Goal: Transaction & Acquisition: Book appointment/travel/reservation

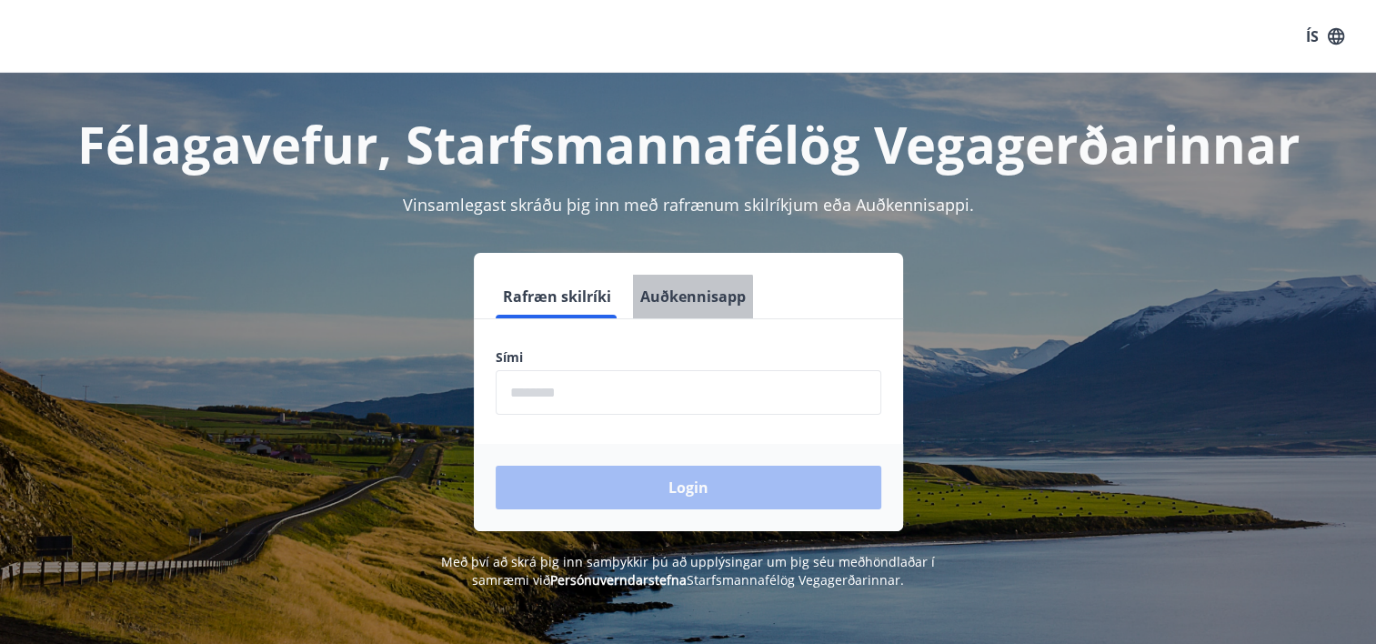
click at [676, 303] on button "Auðkennisapp" at bounding box center [693, 297] width 120 height 44
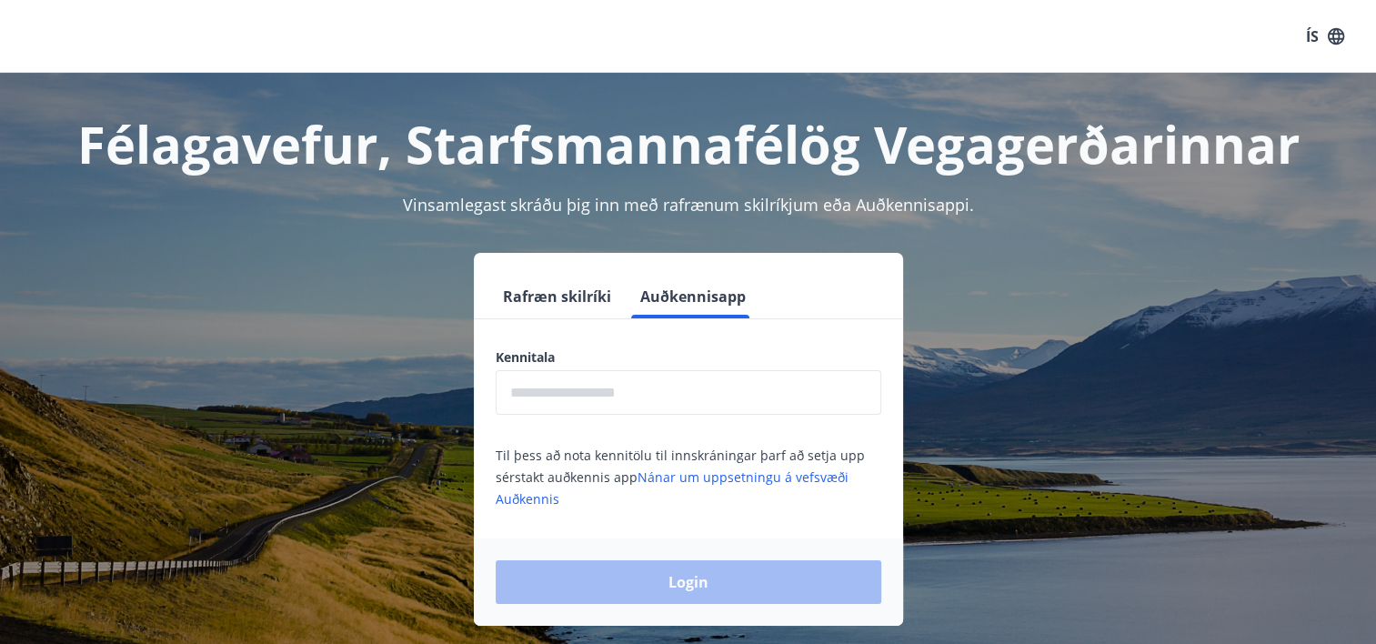
click at [662, 398] on input "text" at bounding box center [689, 392] width 386 height 45
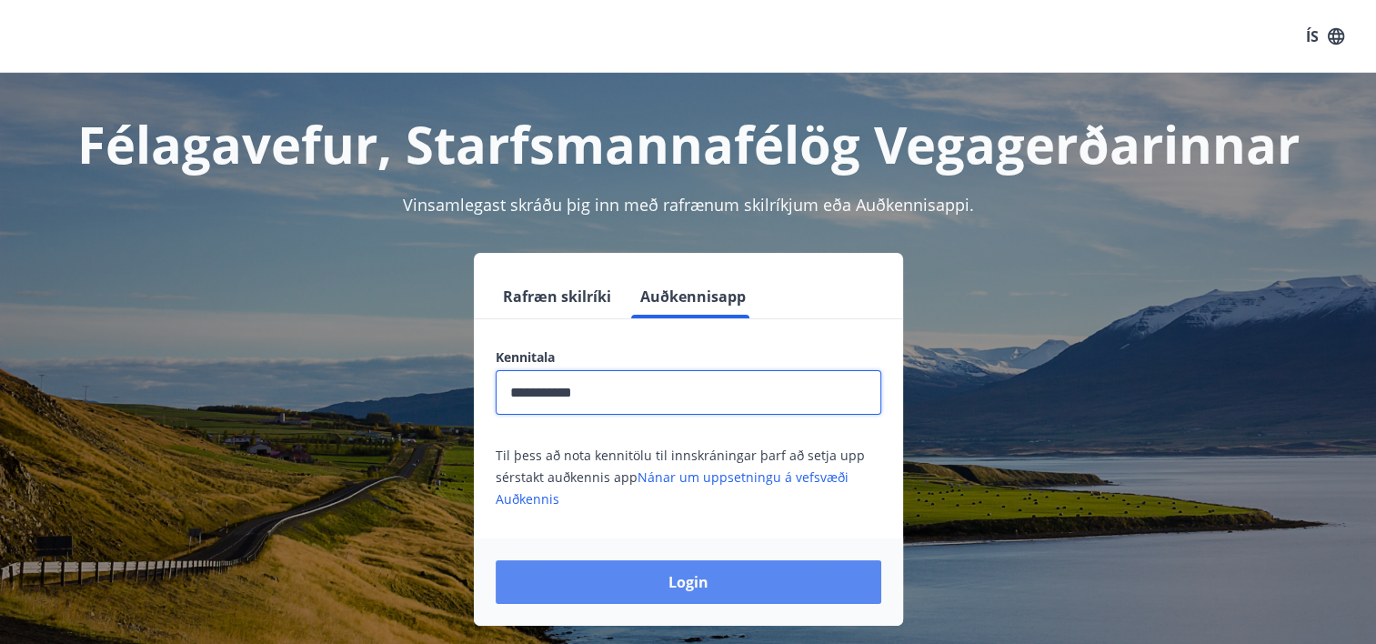
type input "**********"
click at [752, 578] on button "Login" at bounding box center [689, 582] width 386 height 44
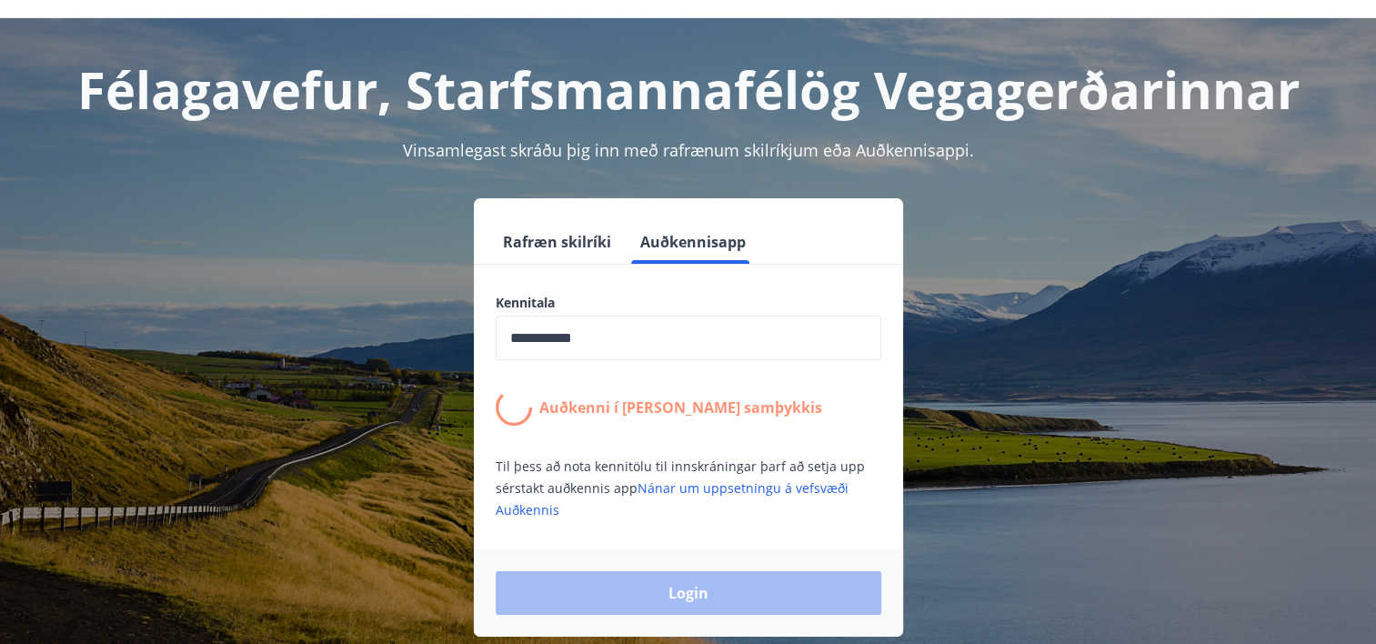
scroll to position [222, 0]
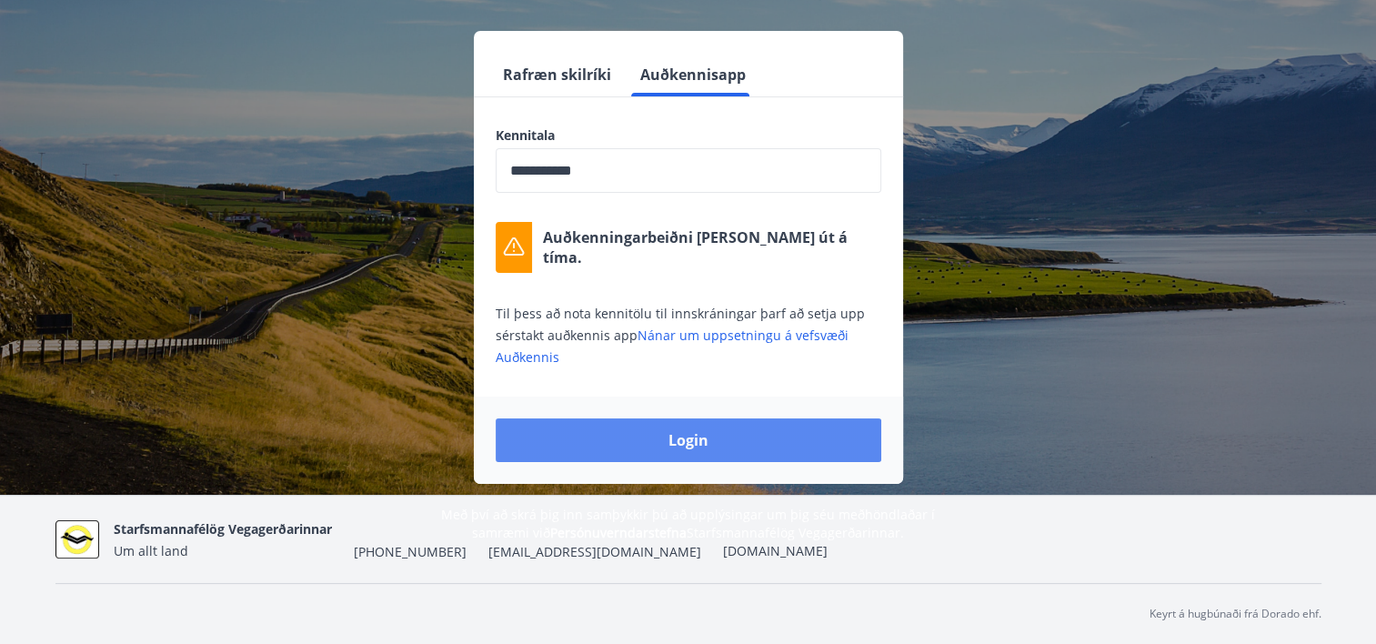
click at [731, 436] on button "Login" at bounding box center [689, 440] width 386 height 44
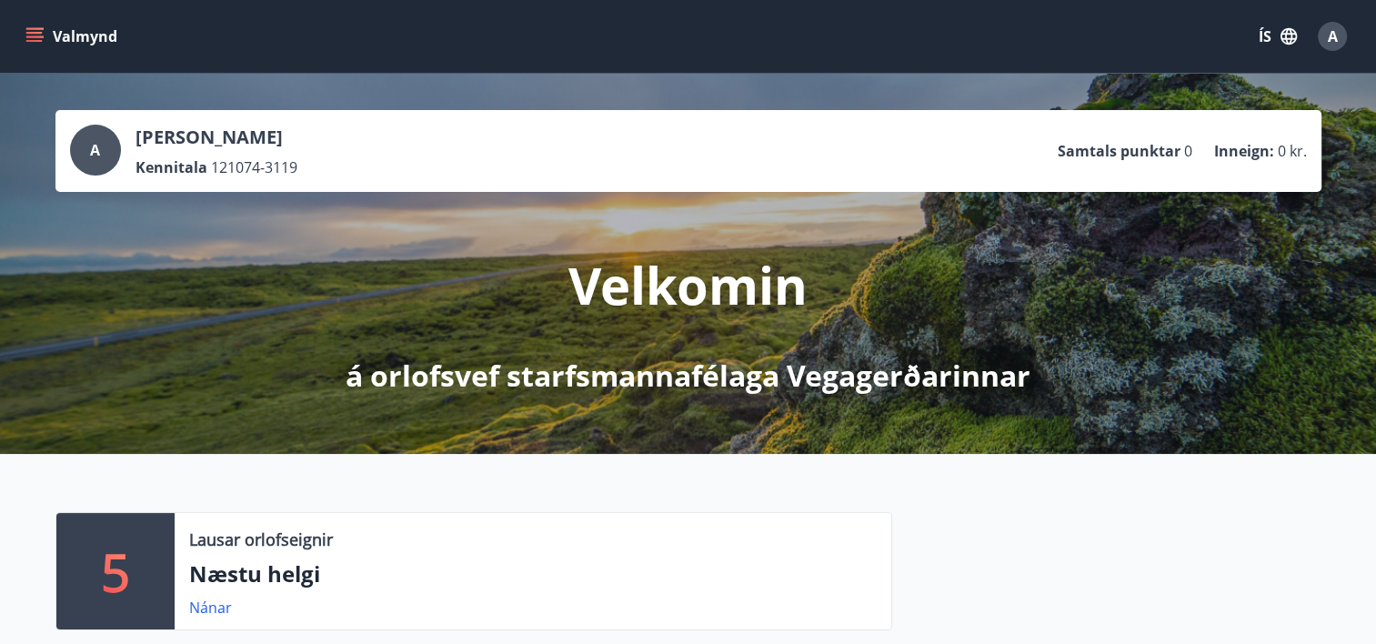
scroll to position [273, 0]
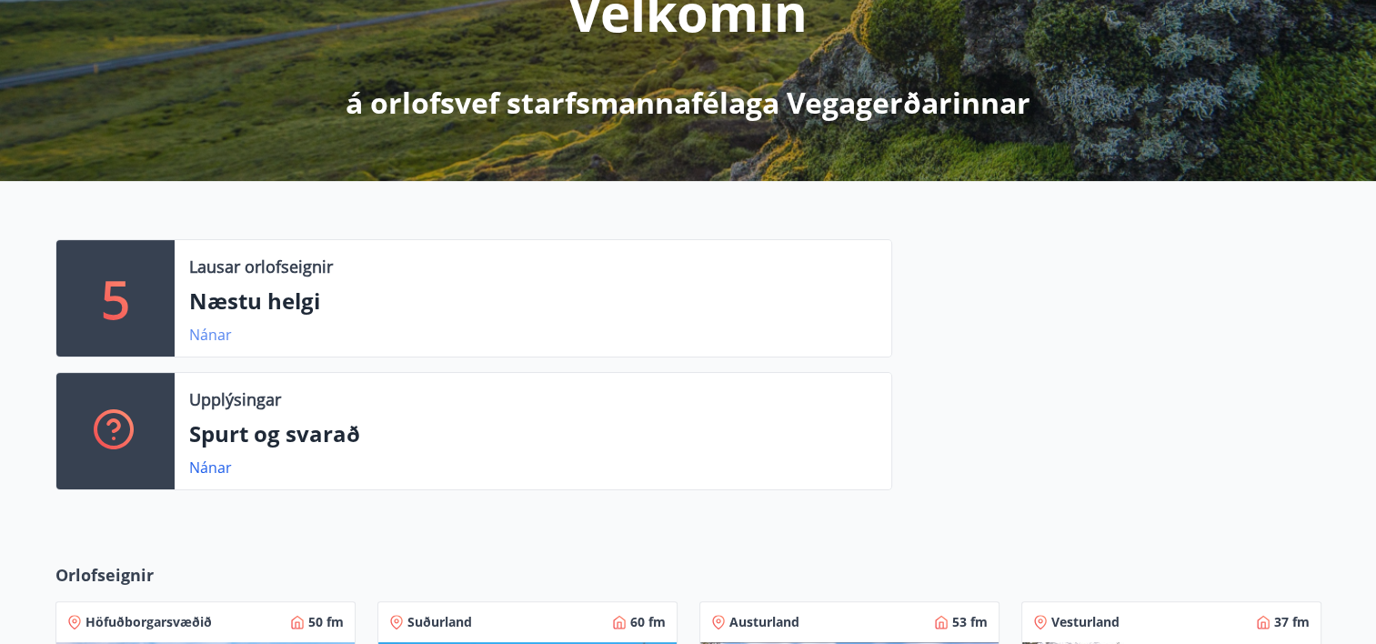
click at [207, 327] on link "Nánar" at bounding box center [210, 335] width 43 height 20
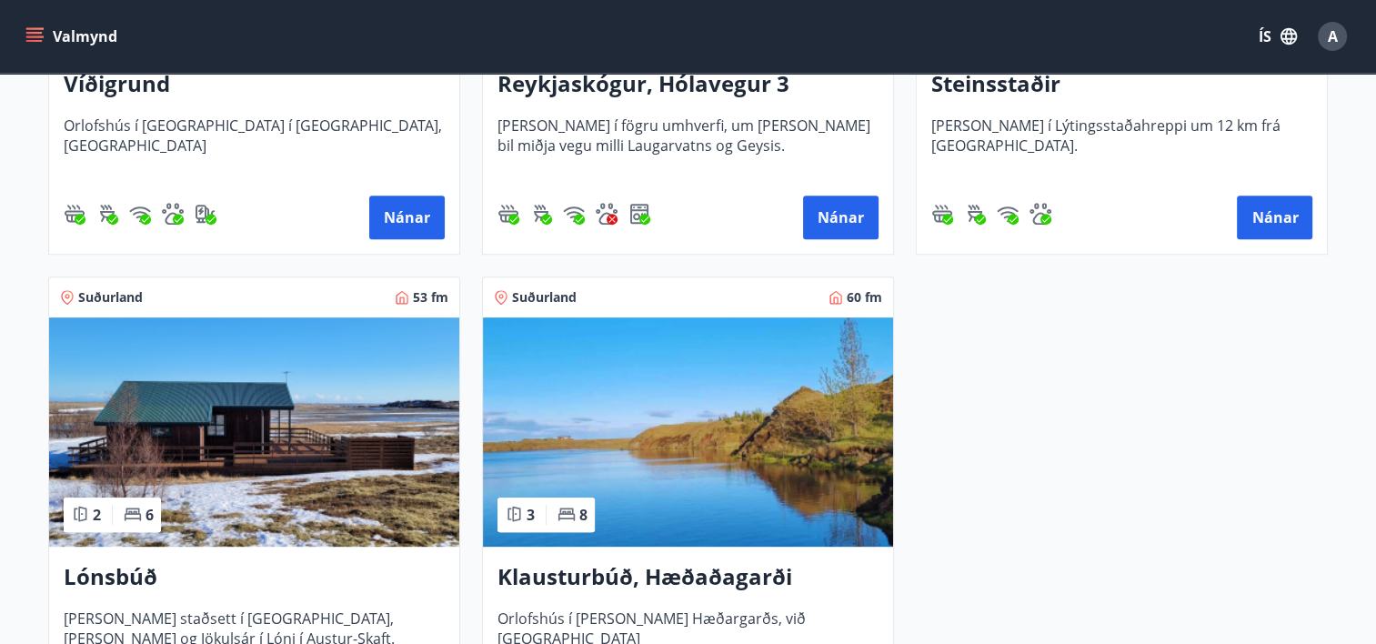
scroll to position [511, 0]
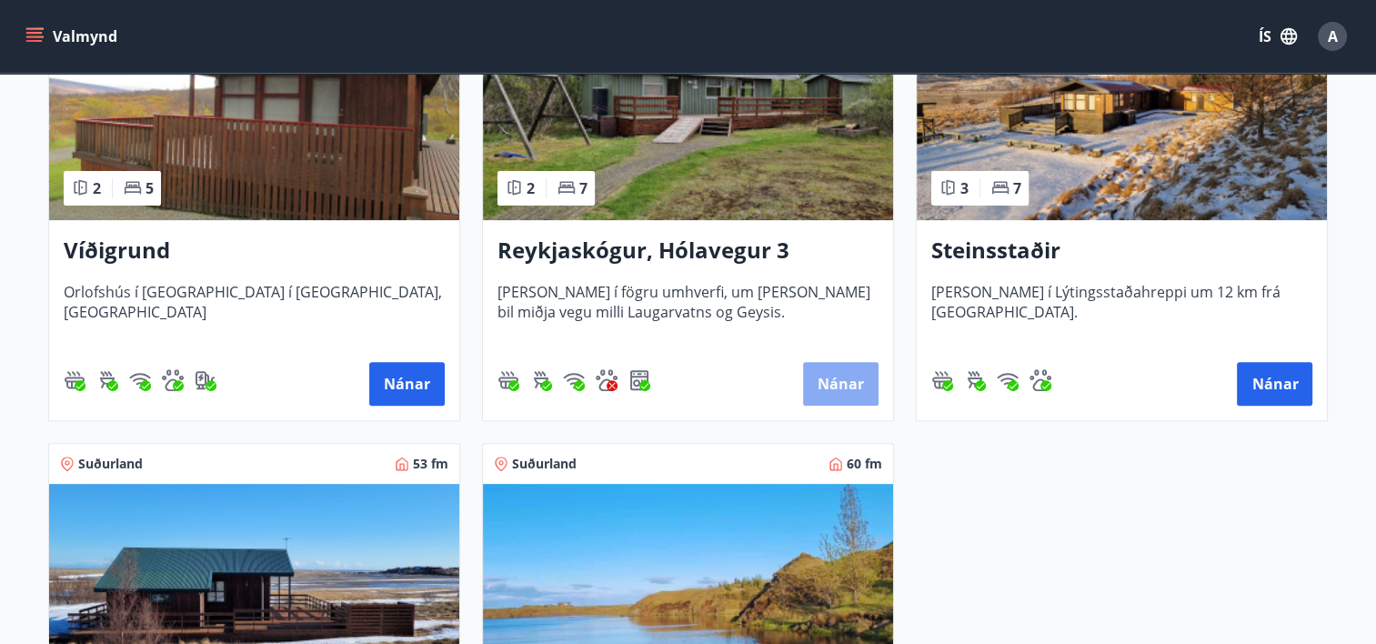
click at [854, 378] on button "Nánar" at bounding box center [840, 384] width 75 height 44
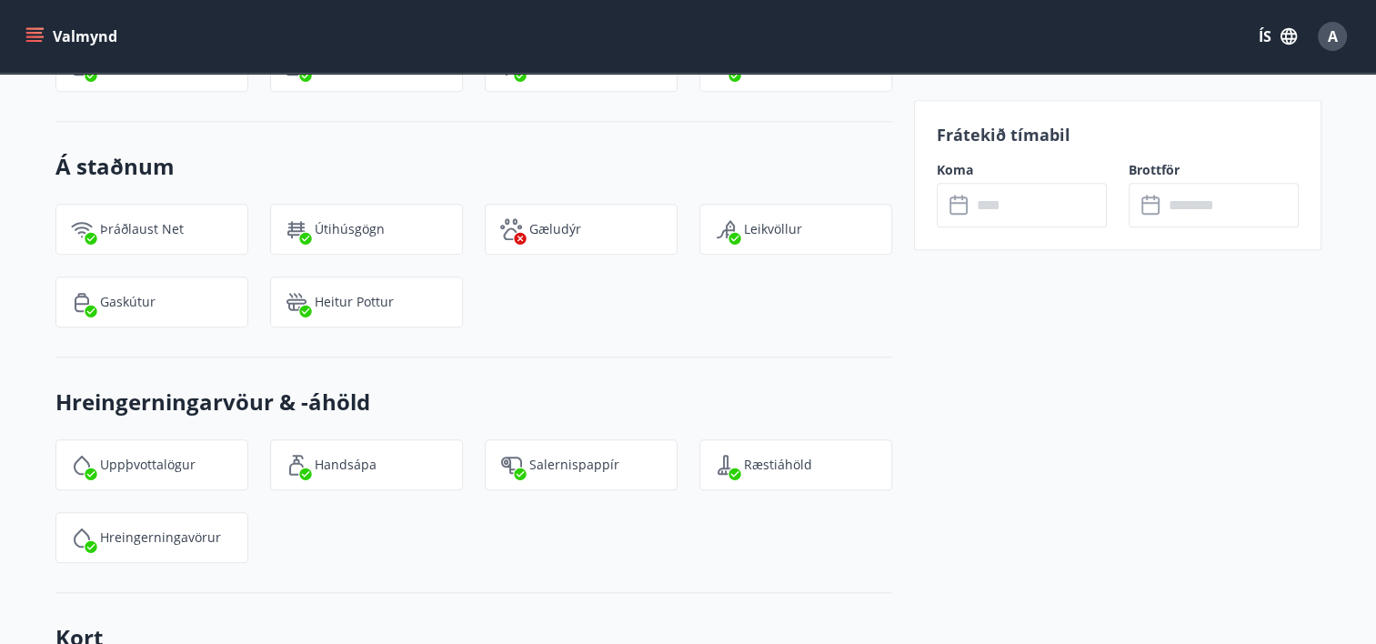
scroll to position [1805, 0]
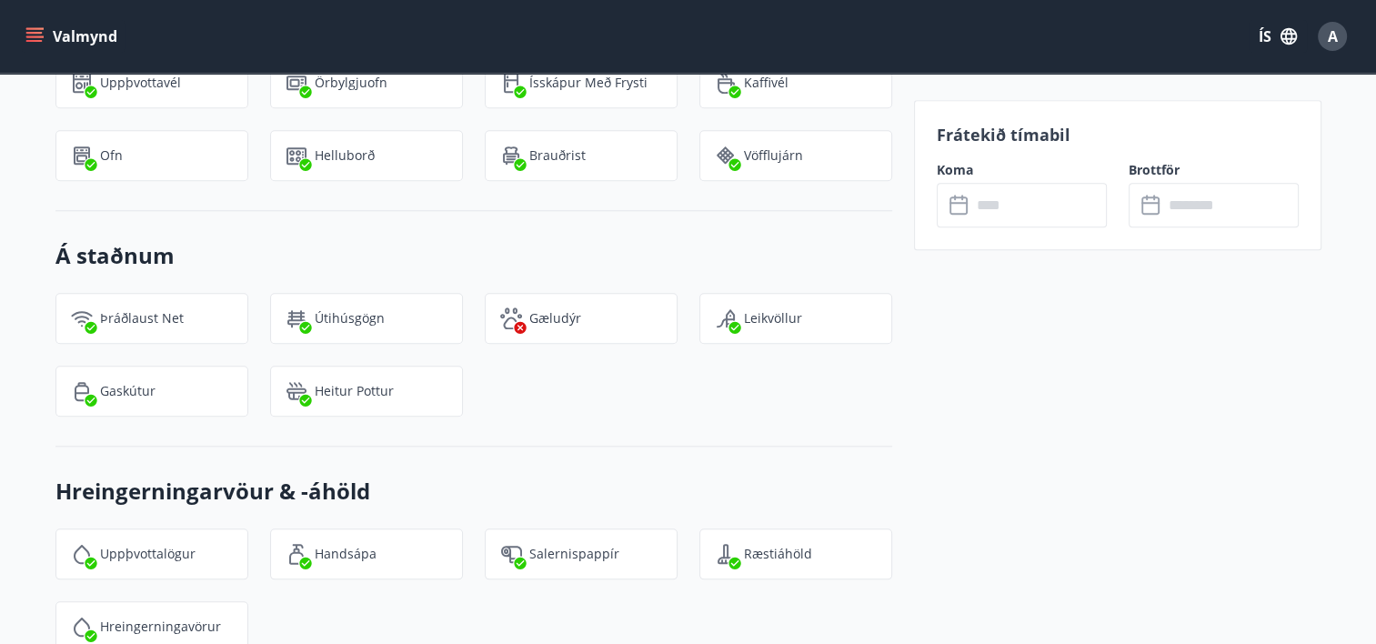
click at [542, 309] on p "Gæludýr" at bounding box center [555, 318] width 52 height 18
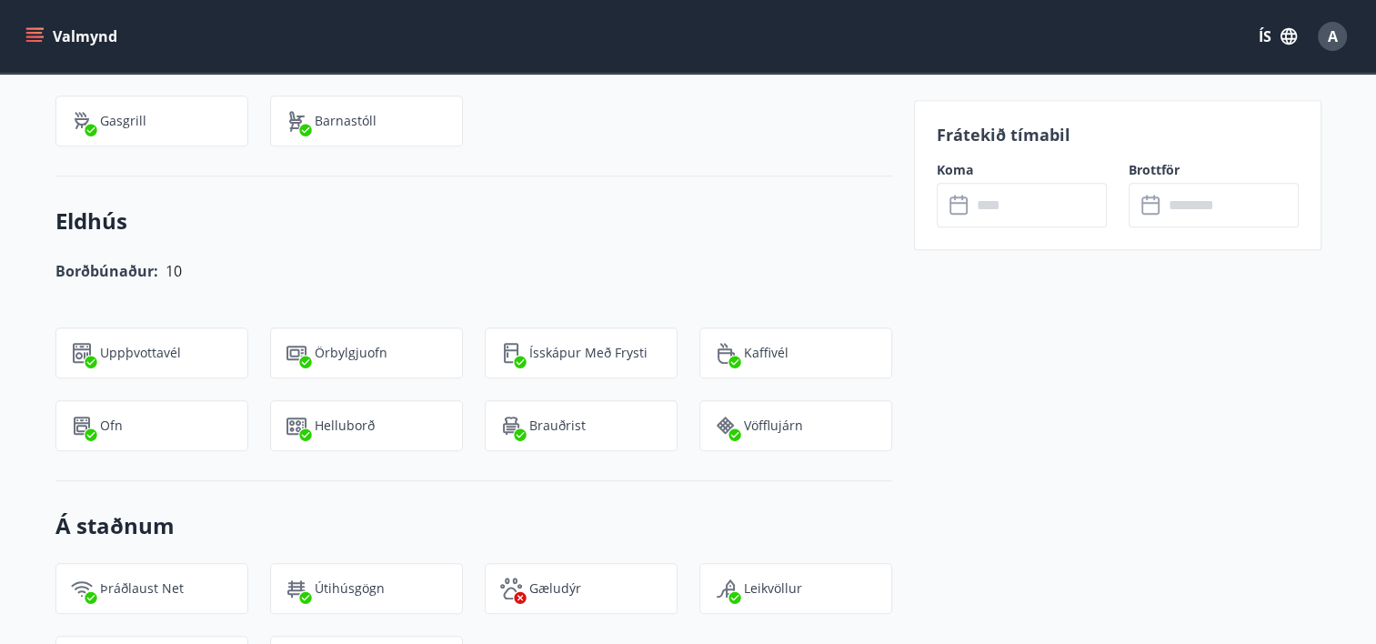
scroll to position [1532, 0]
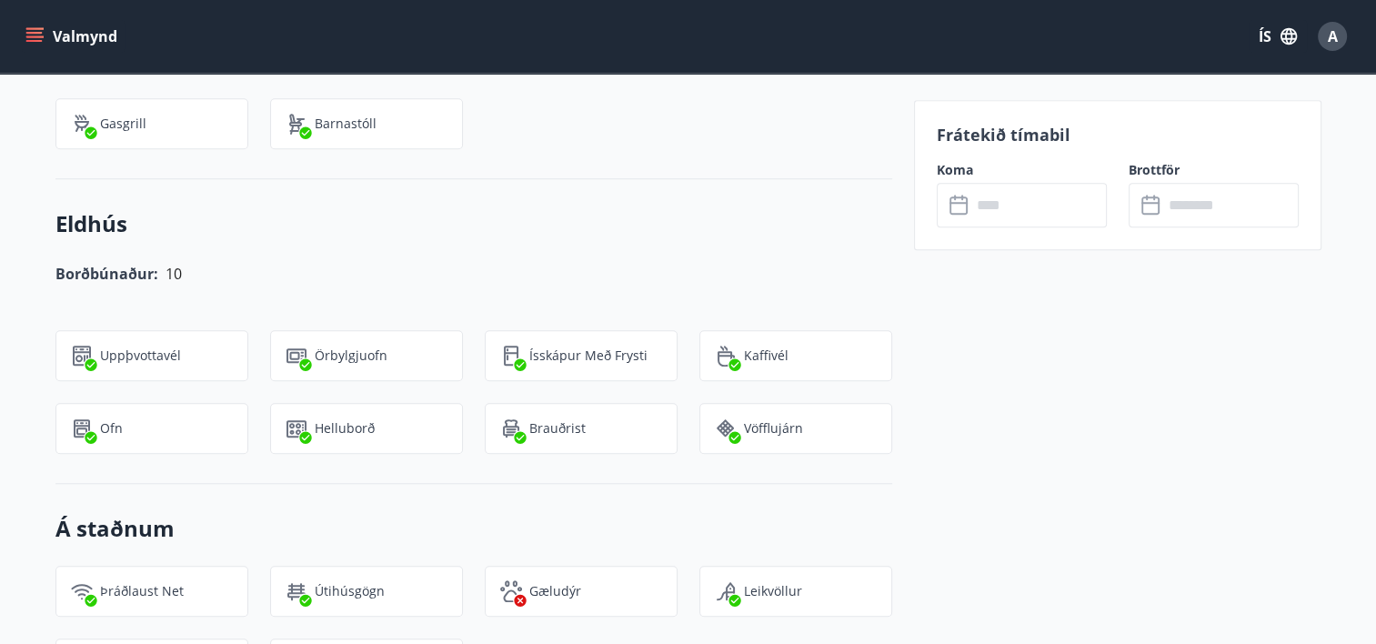
click at [1040, 206] on input "text" at bounding box center [1038, 205] width 135 height 45
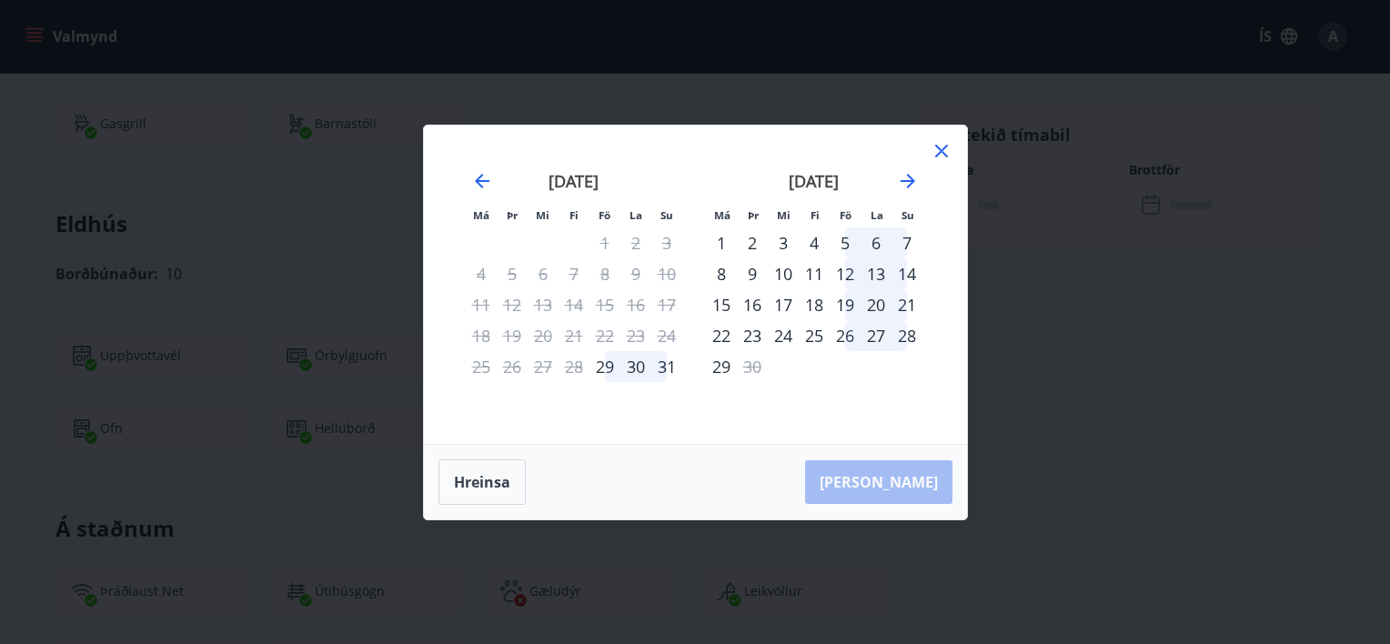
click at [942, 153] on icon at bounding box center [941, 151] width 13 height 13
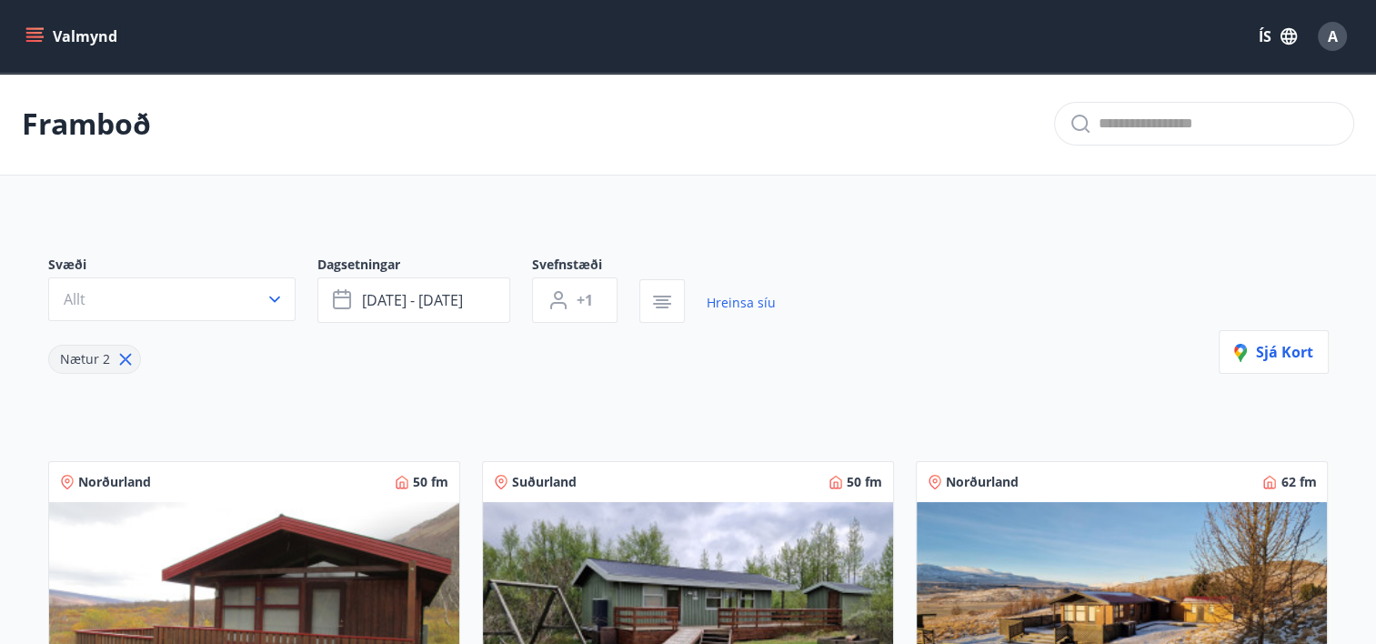
click at [117, 357] on icon at bounding box center [125, 359] width 20 height 20
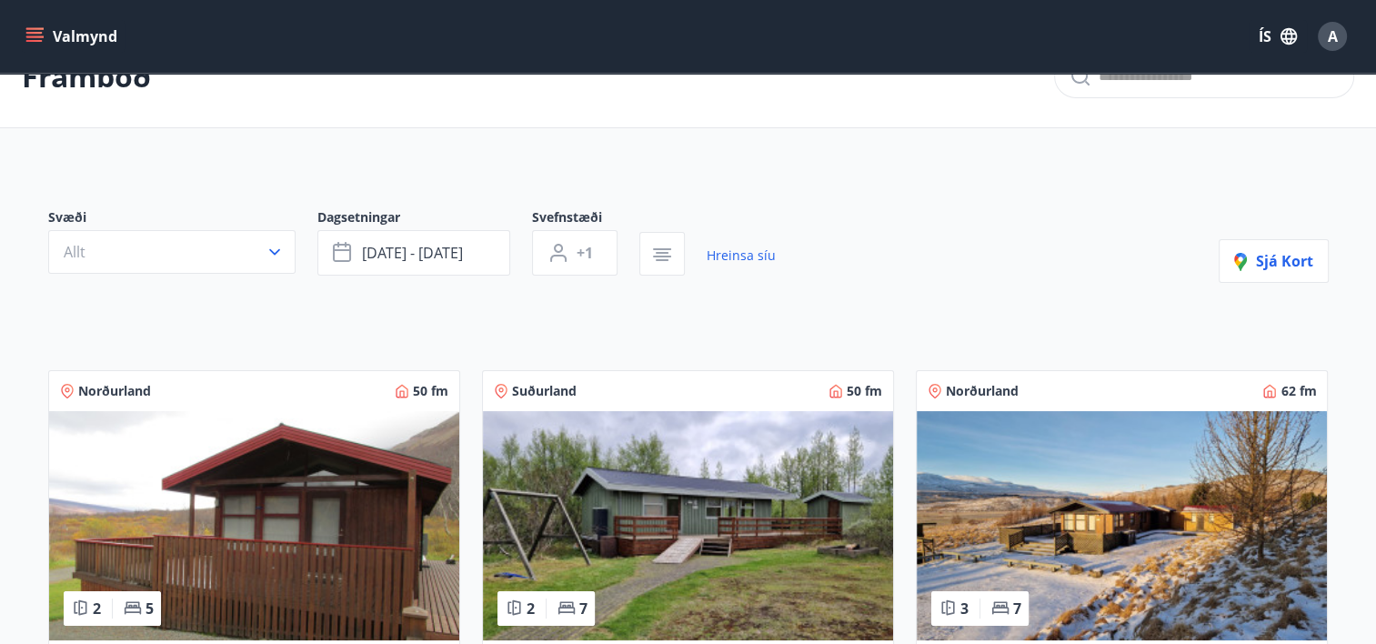
scroll to position [91, 0]
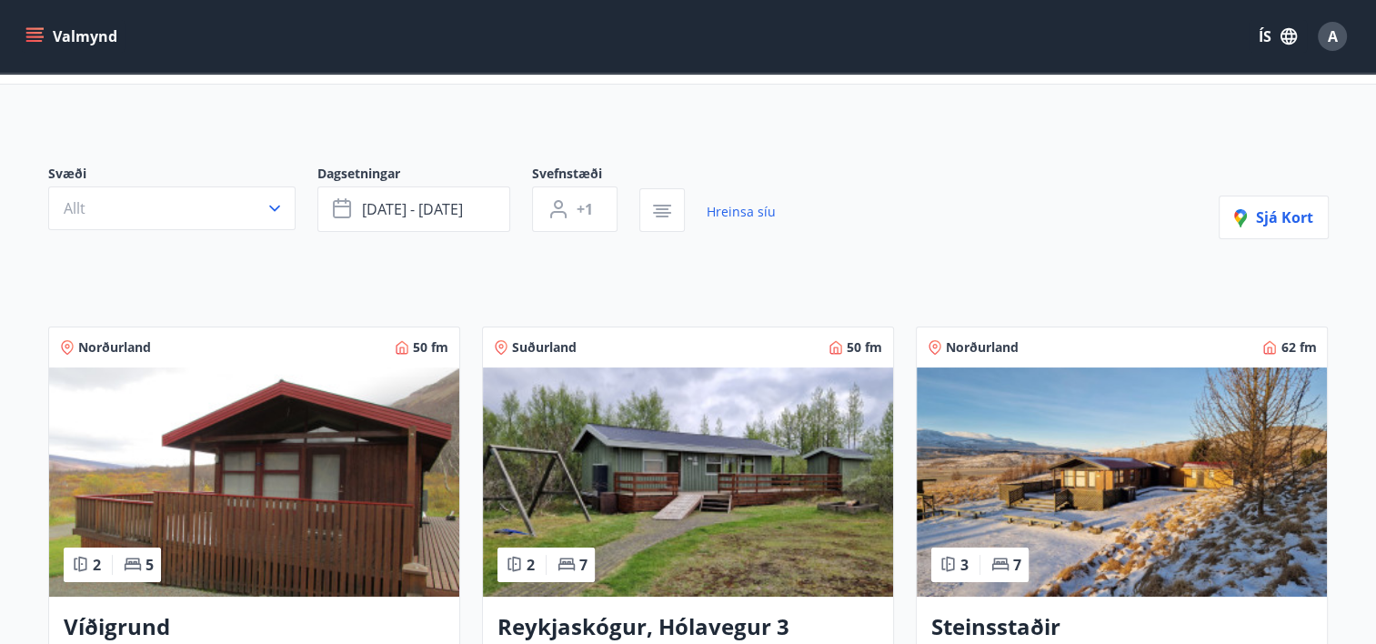
click at [541, 346] on span "Suðurland" at bounding box center [544, 347] width 65 height 18
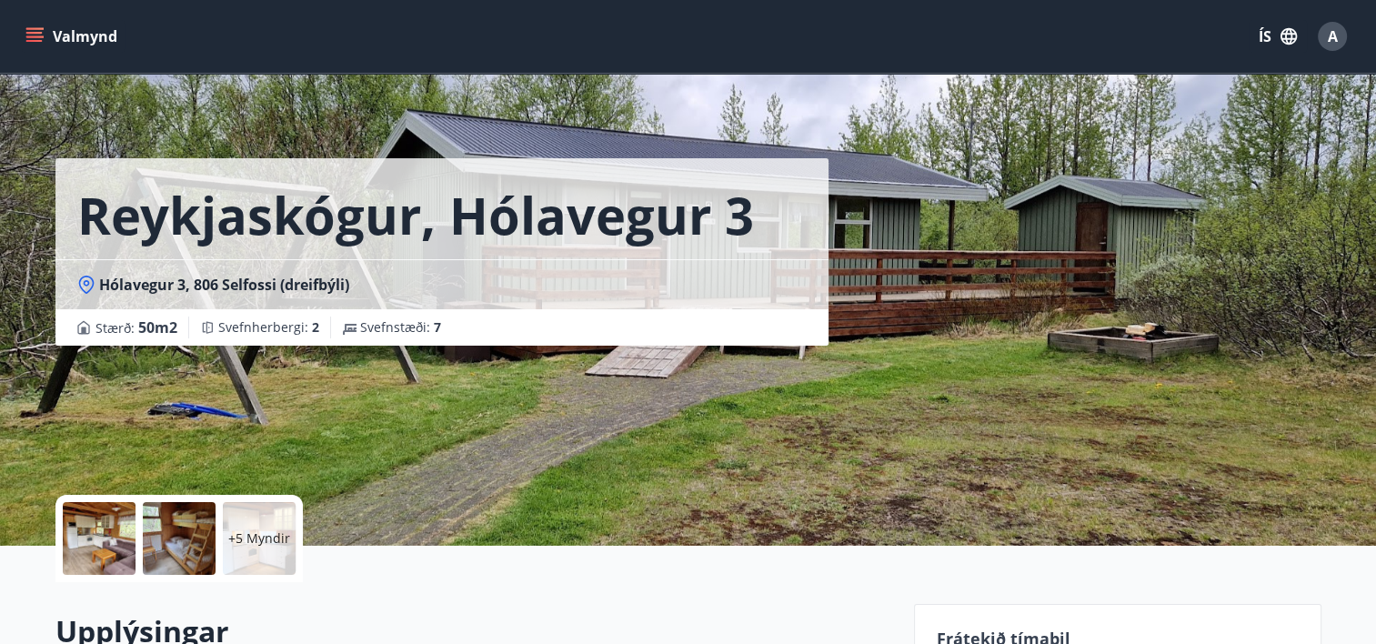
click at [109, 33] on button "Valmynd" at bounding box center [73, 36] width 103 height 33
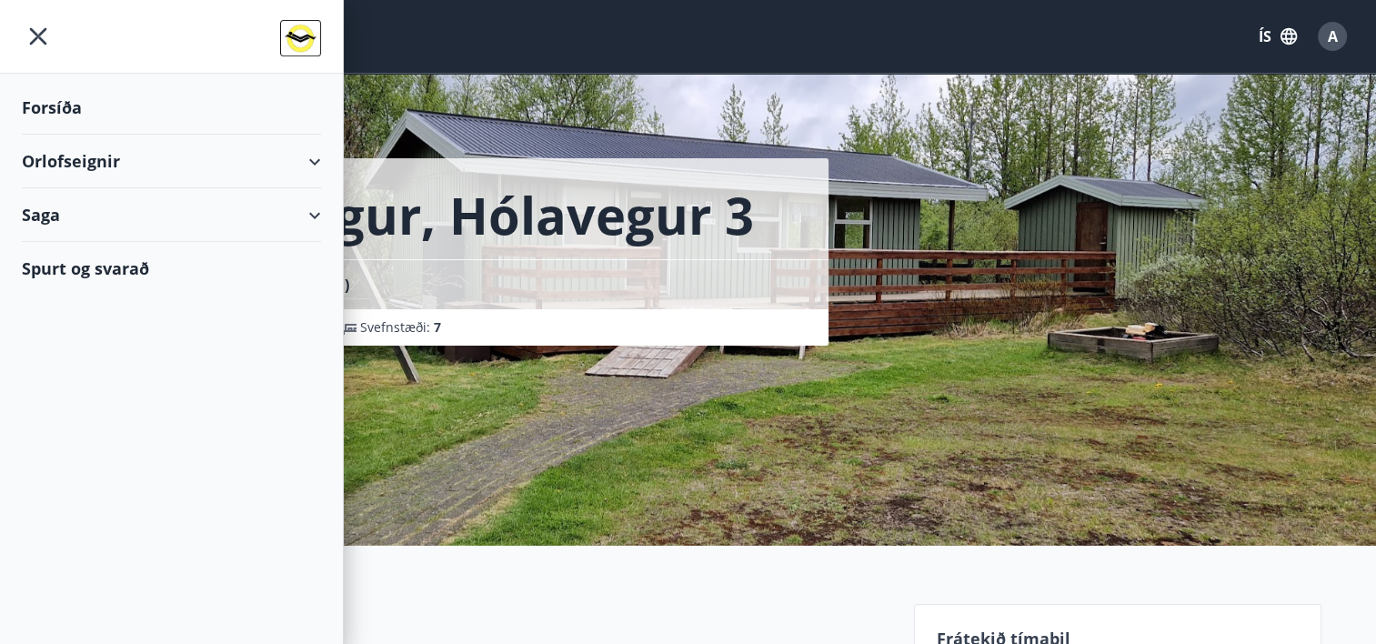
click at [251, 156] on div "Orlofseignir" at bounding box center [171, 162] width 299 height 54
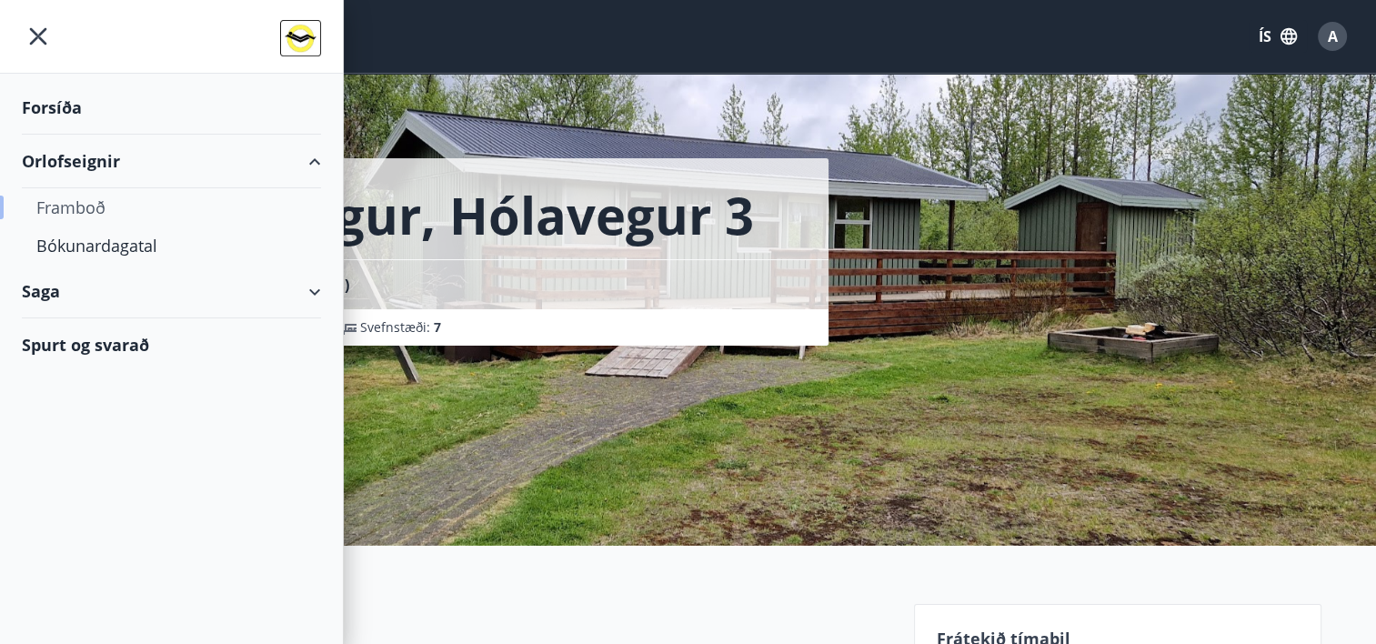
click at [92, 200] on div "Framboð" at bounding box center [171, 207] width 270 height 38
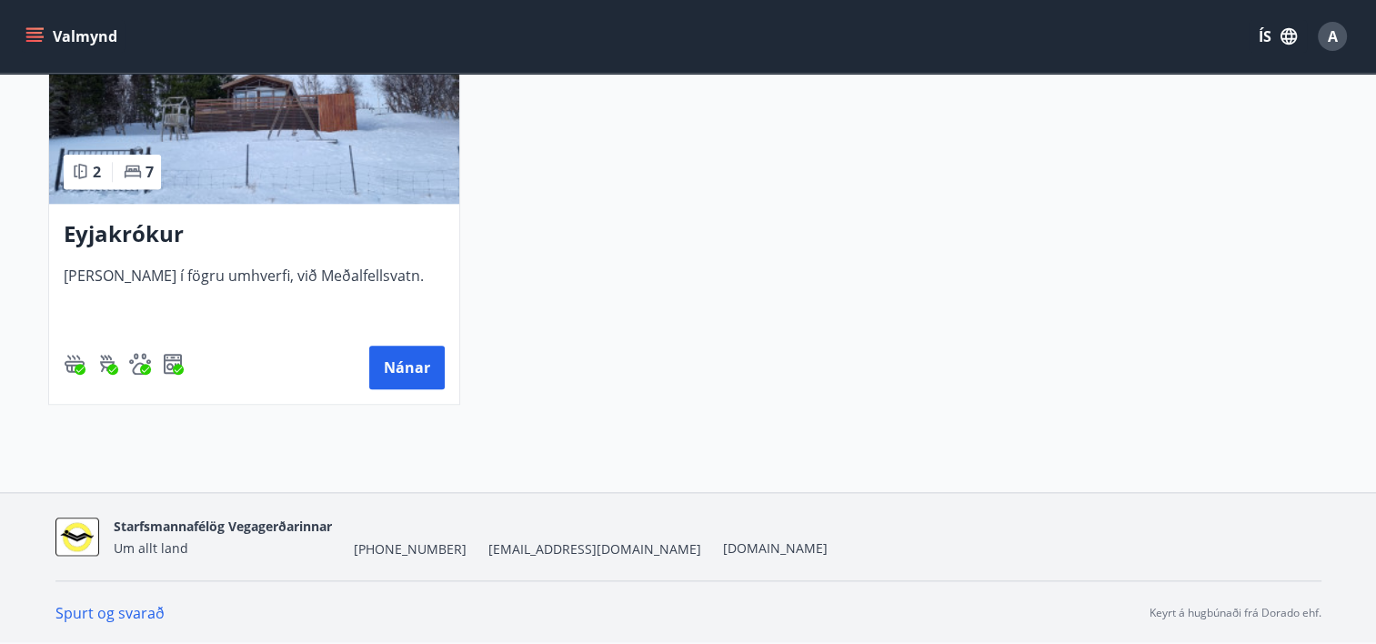
scroll to position [1781, 0]
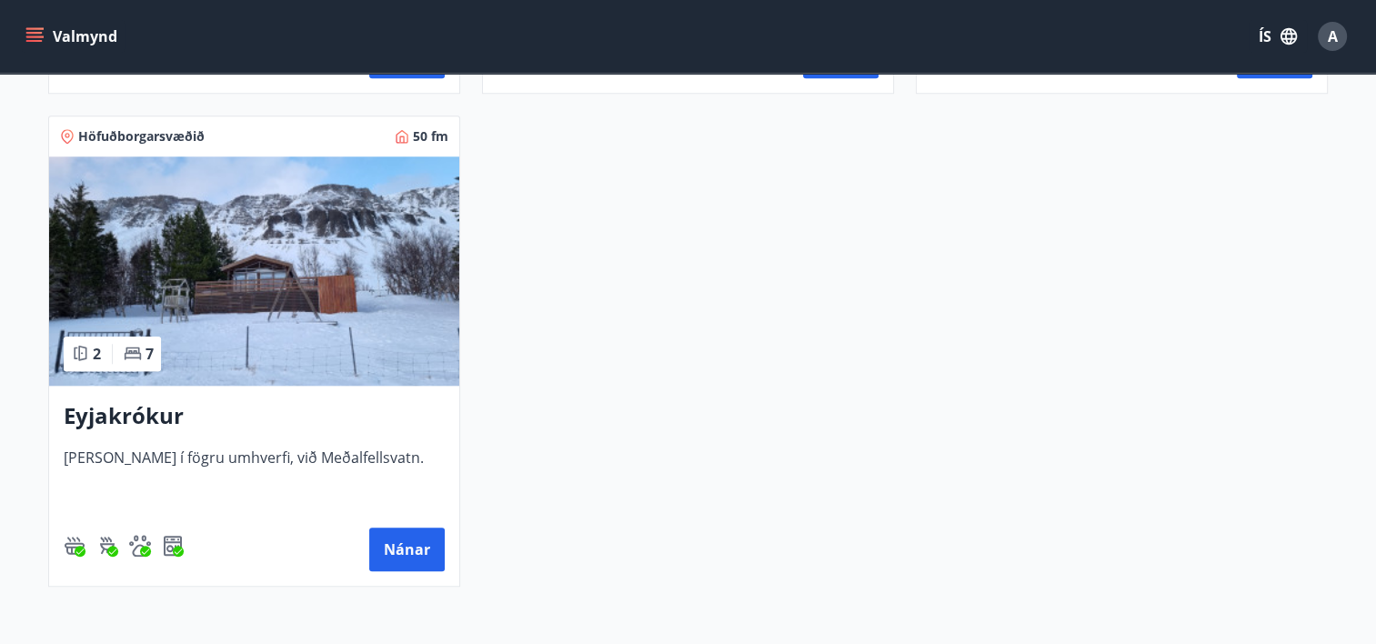
click at [199, 251] on img at bounding box center [254, 270] width 410 height 229
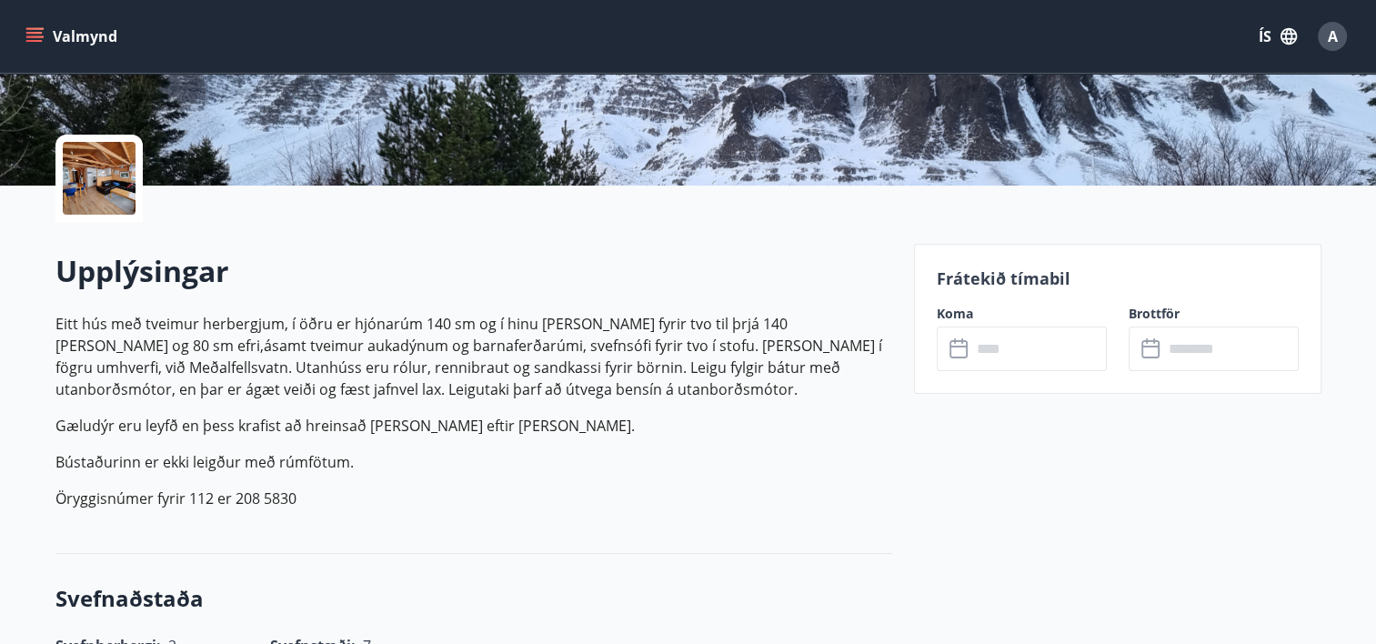
scroll to position [364, 0]
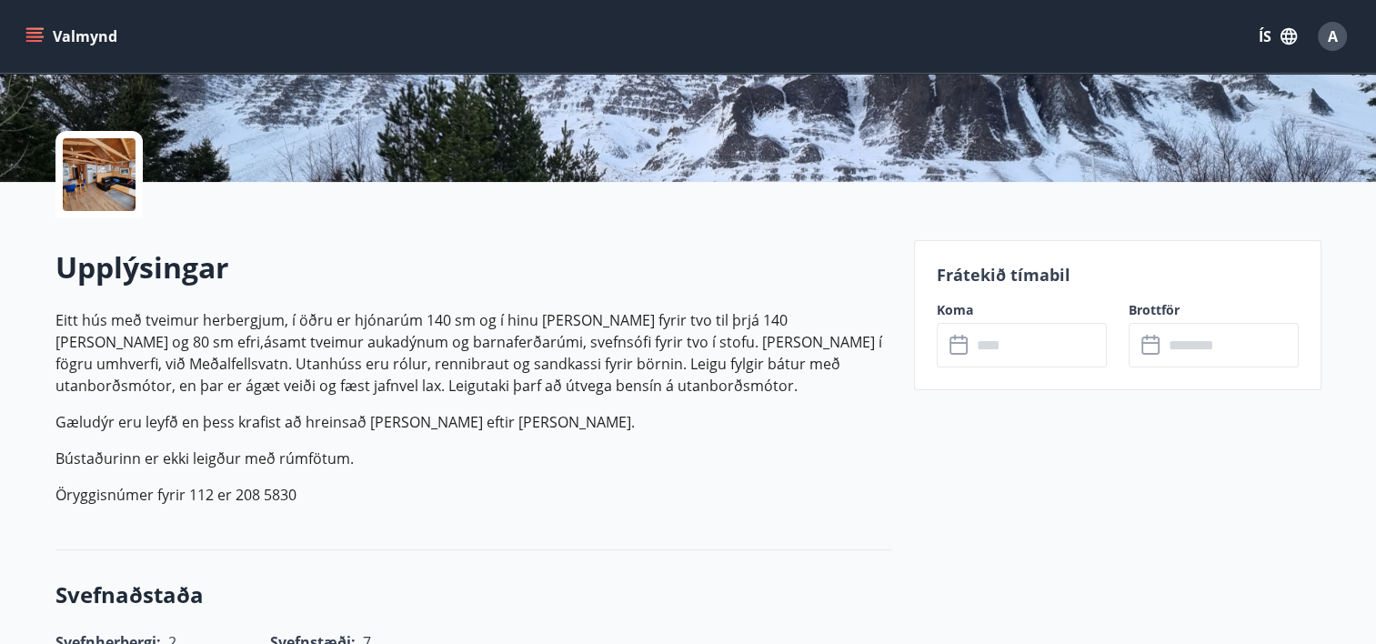
click at [993, 339] on input "text" at bounding box center [1038, 345] width 135 height 45
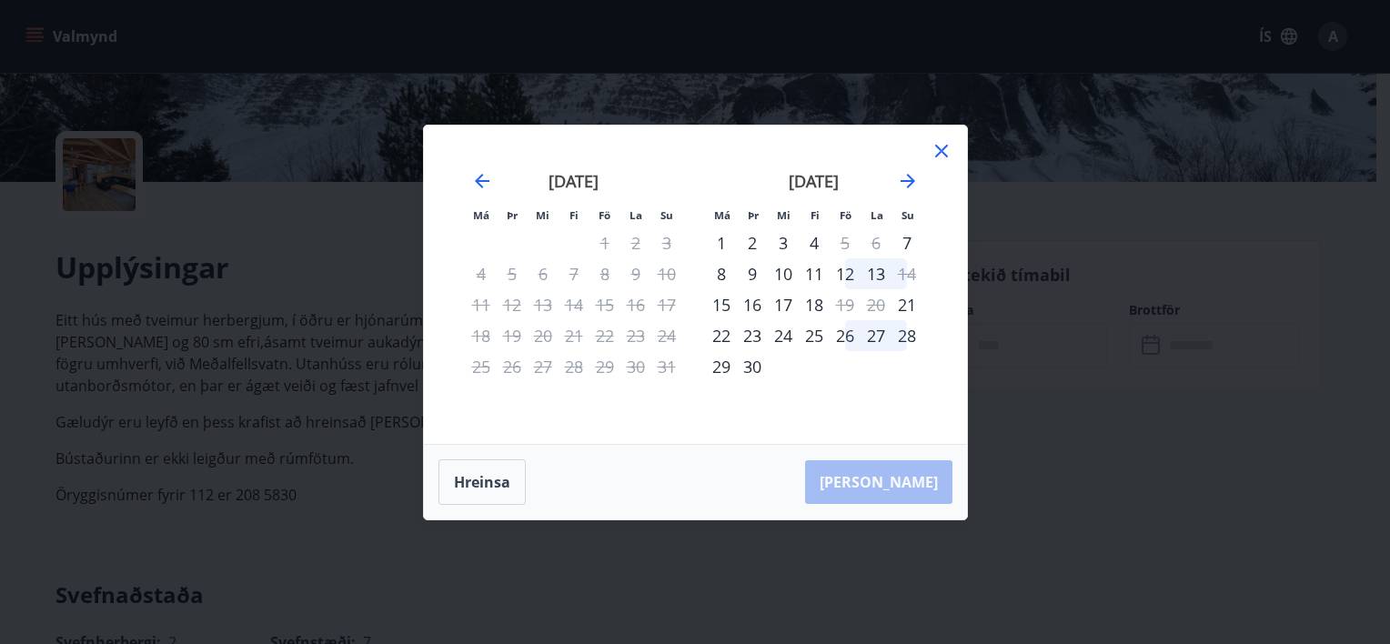
click at [944, 154] on icon at bounding box center [941, 151] width 13 height 13
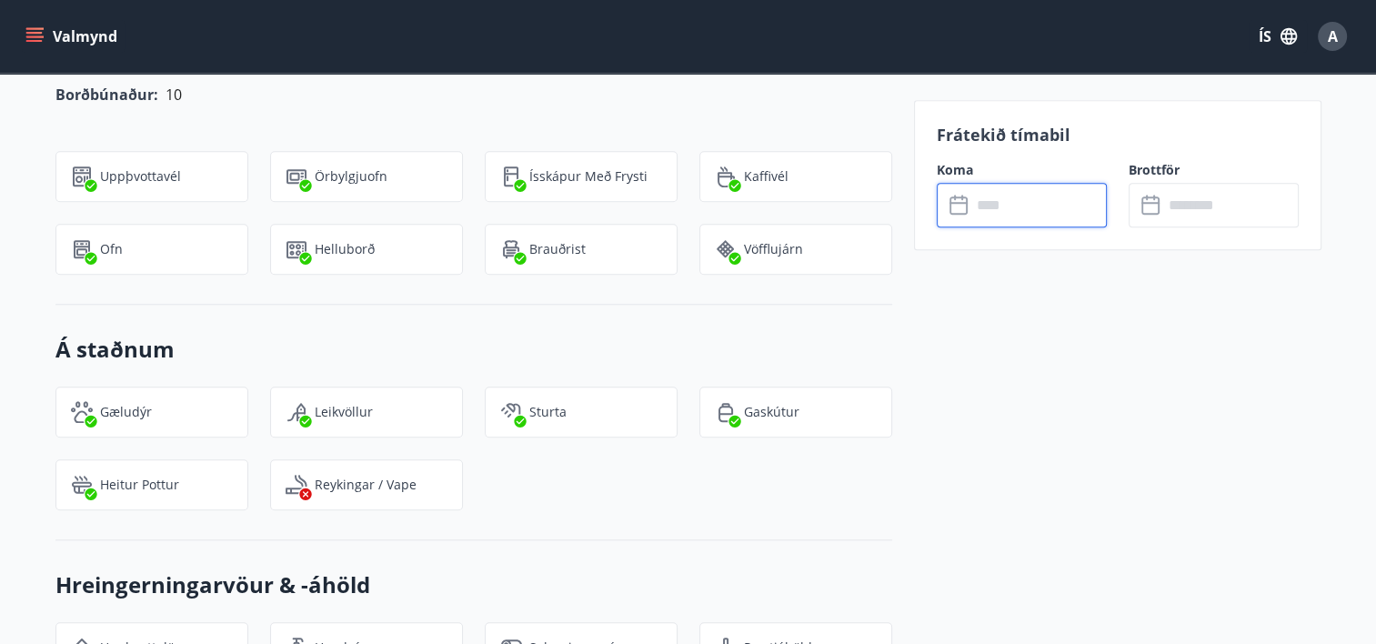
scroll to position [1728, 0]
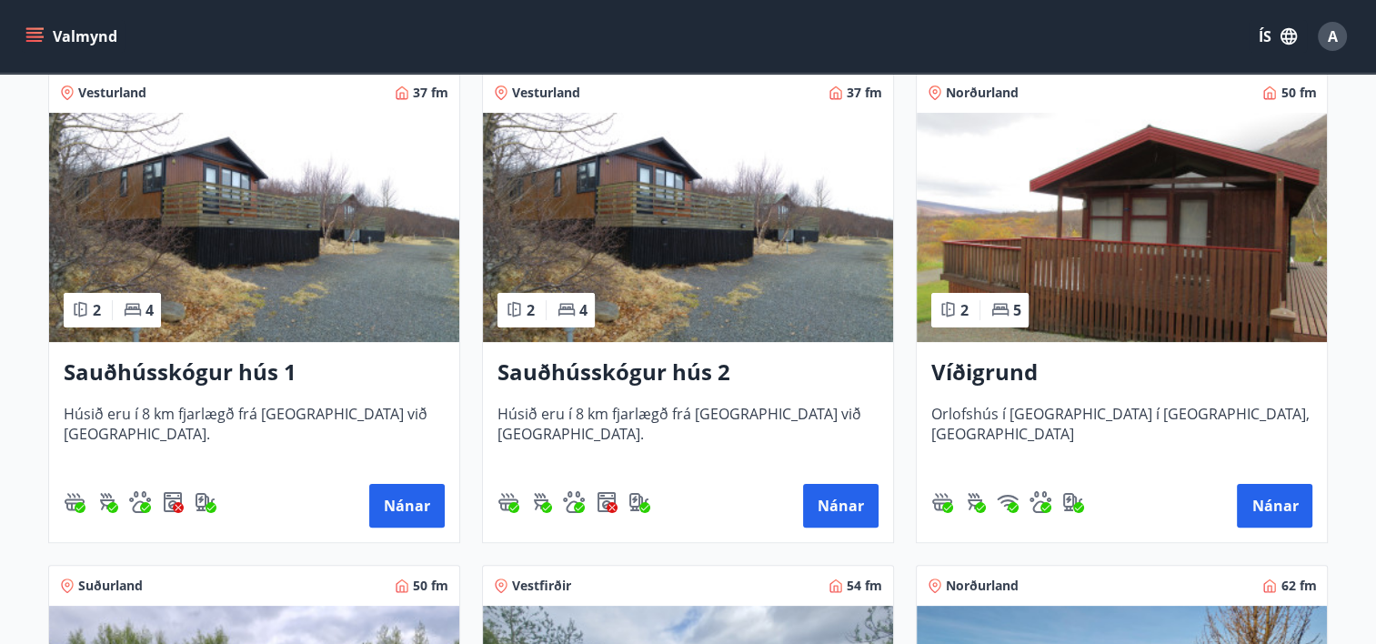
scroll to position [352, 0]
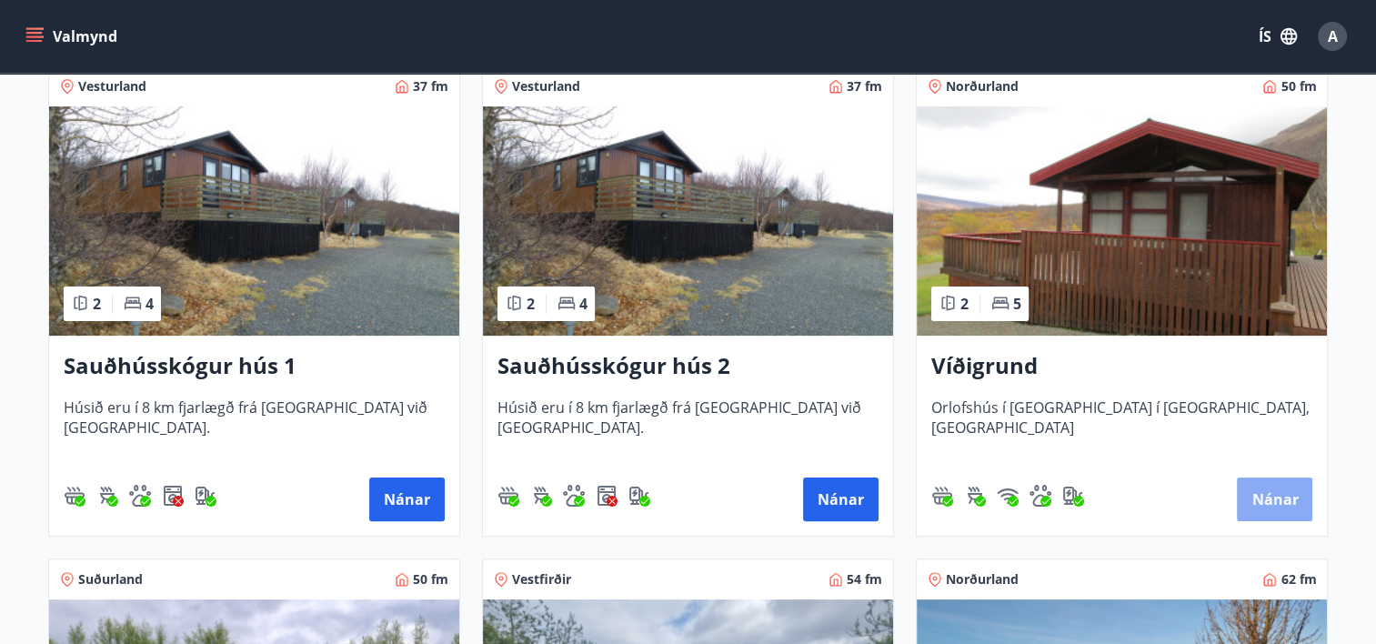
click at [1286, 496] on button "Nánar" at bounding box center [1274, 499] width 75 height 44
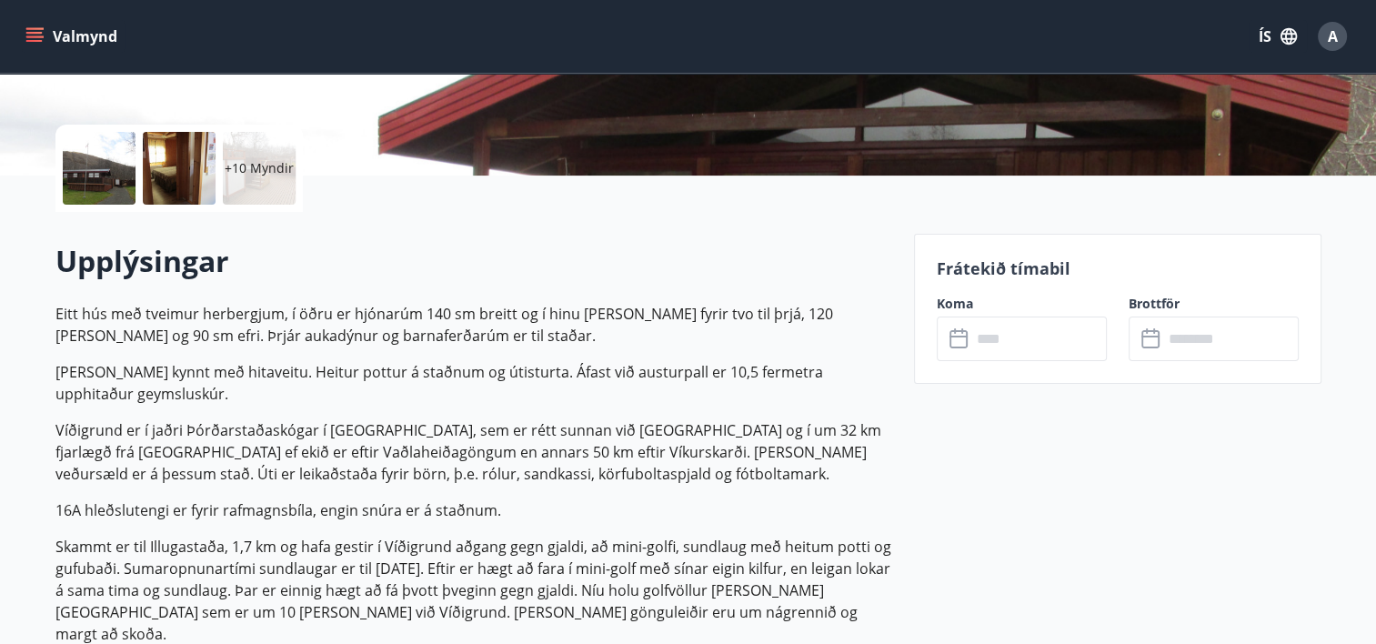
scroll to position [364, 0]
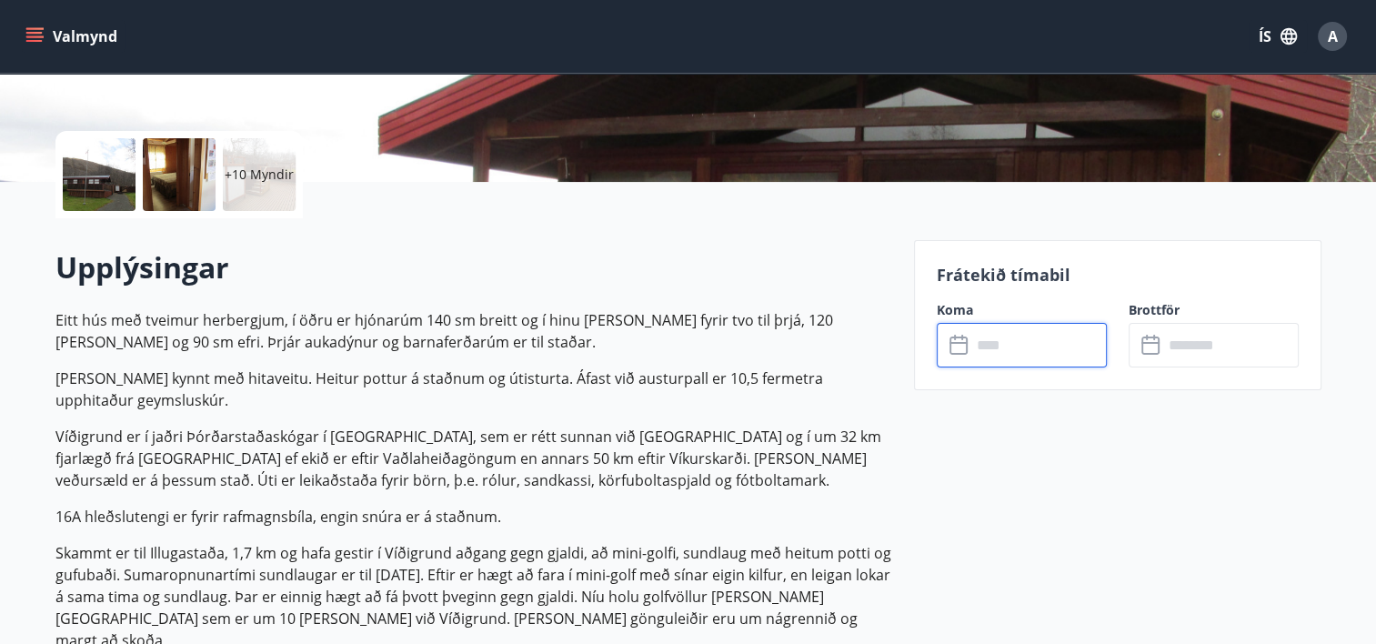
click at [1028, 338] on input "text" at bounding box center [1038, 345] width 135 height 45
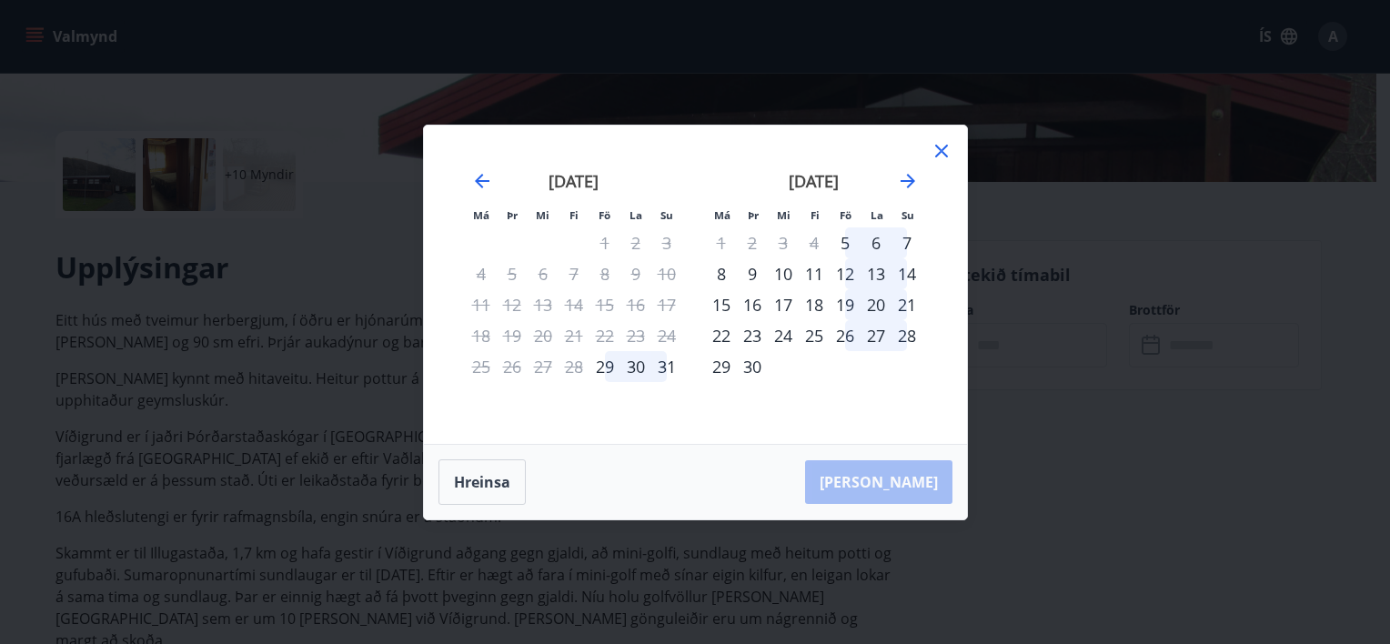
click at [939, 148] on icon at bounding box center [941, 151] width 22 height 22
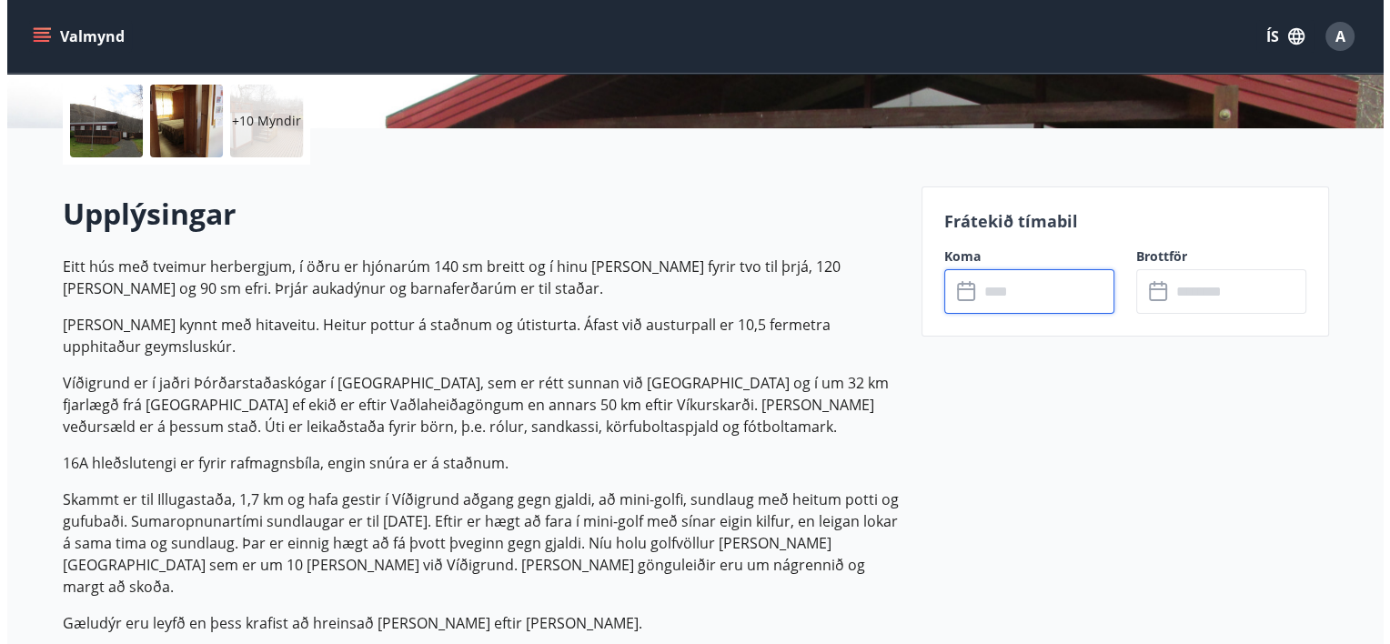
scroll to position [273, 0]
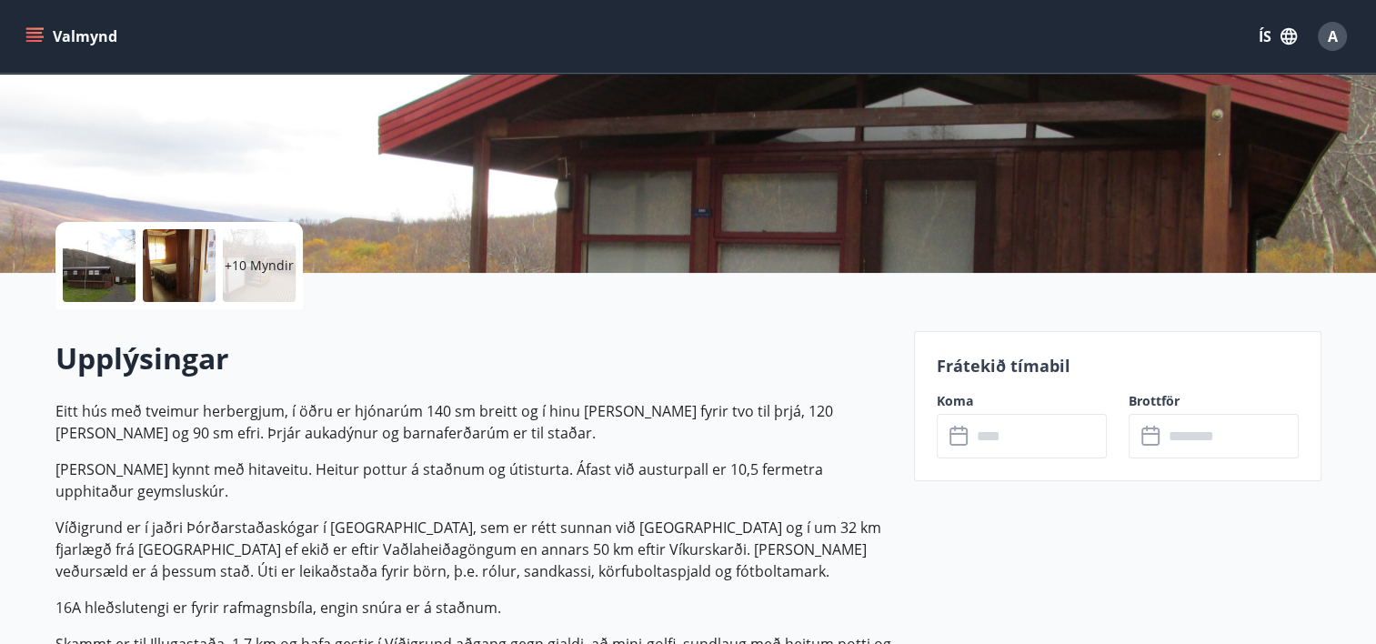
click at [255, 262] on p "+10 Myndir" at bounding box center [259, 265] width 69 height 18
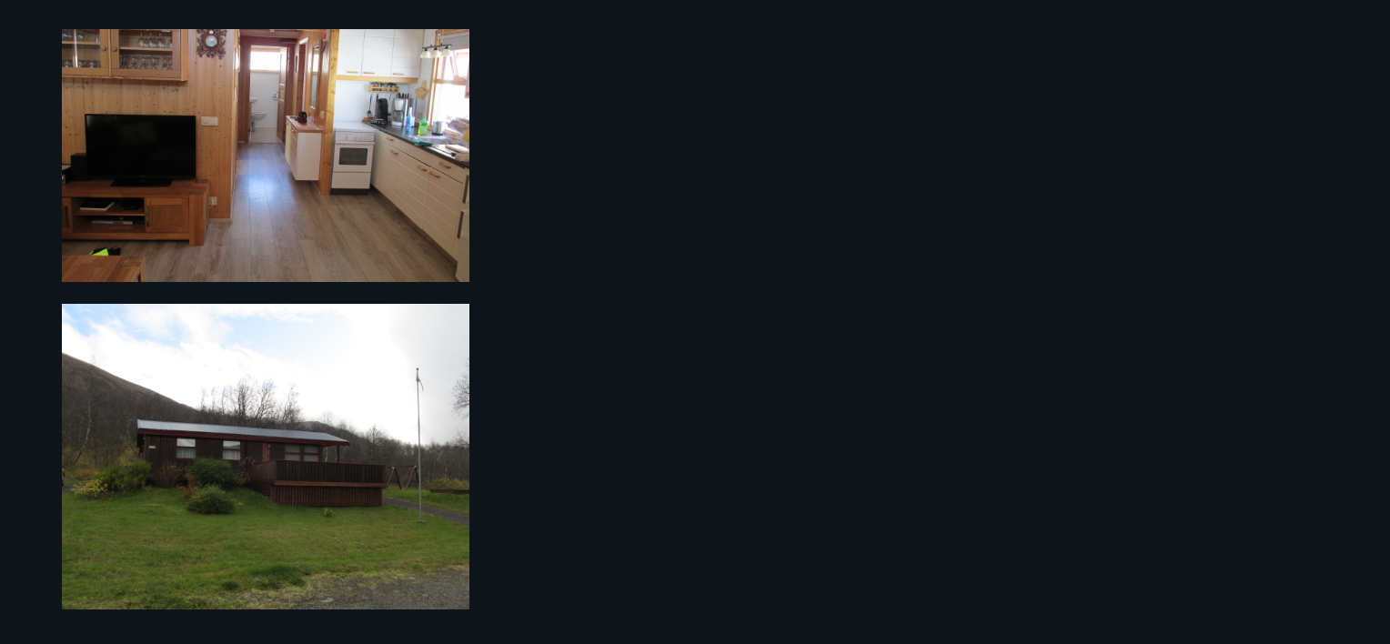
scroll to position [1910, 0]
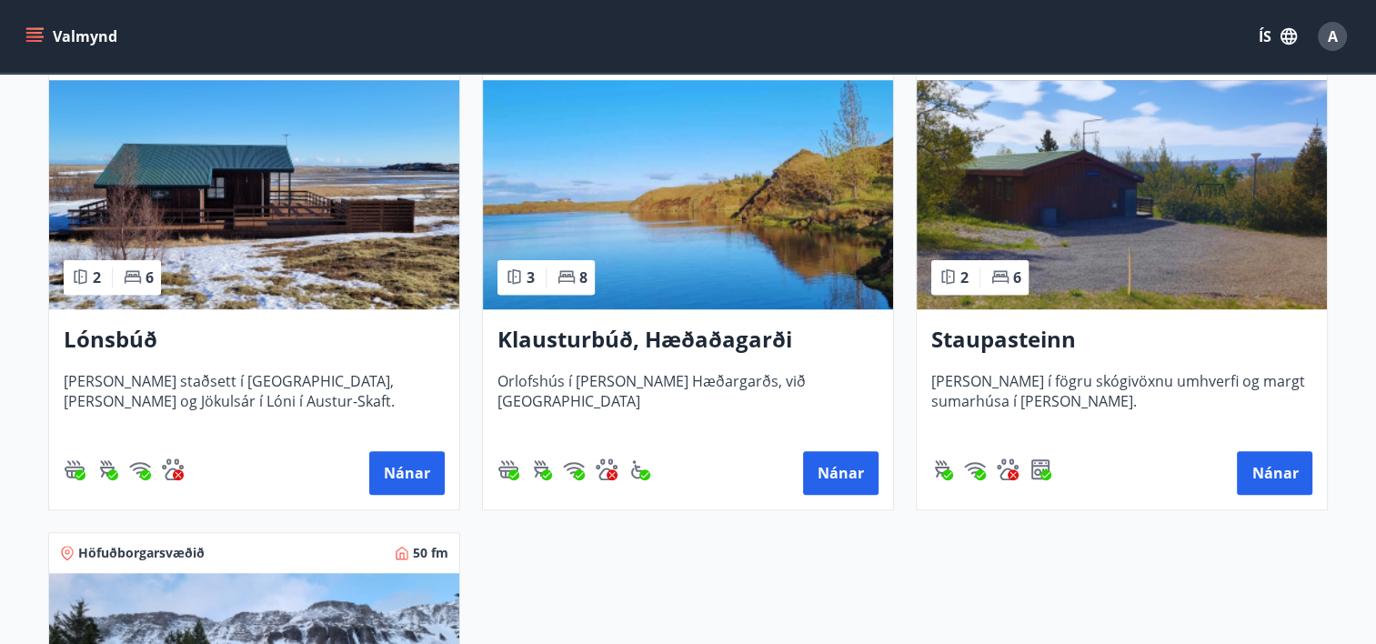
scroll to position [1273, 0]
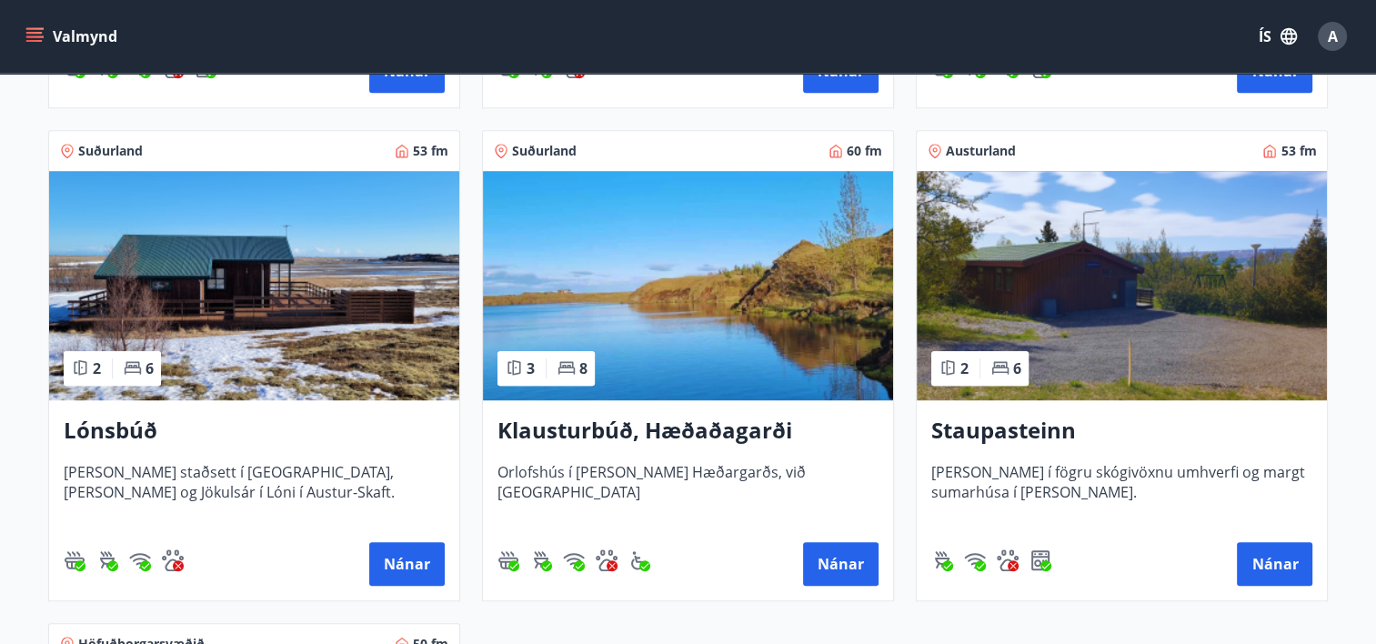
click at [1122, 286] on img at bounding box center [1122, 285] width 410 height 229
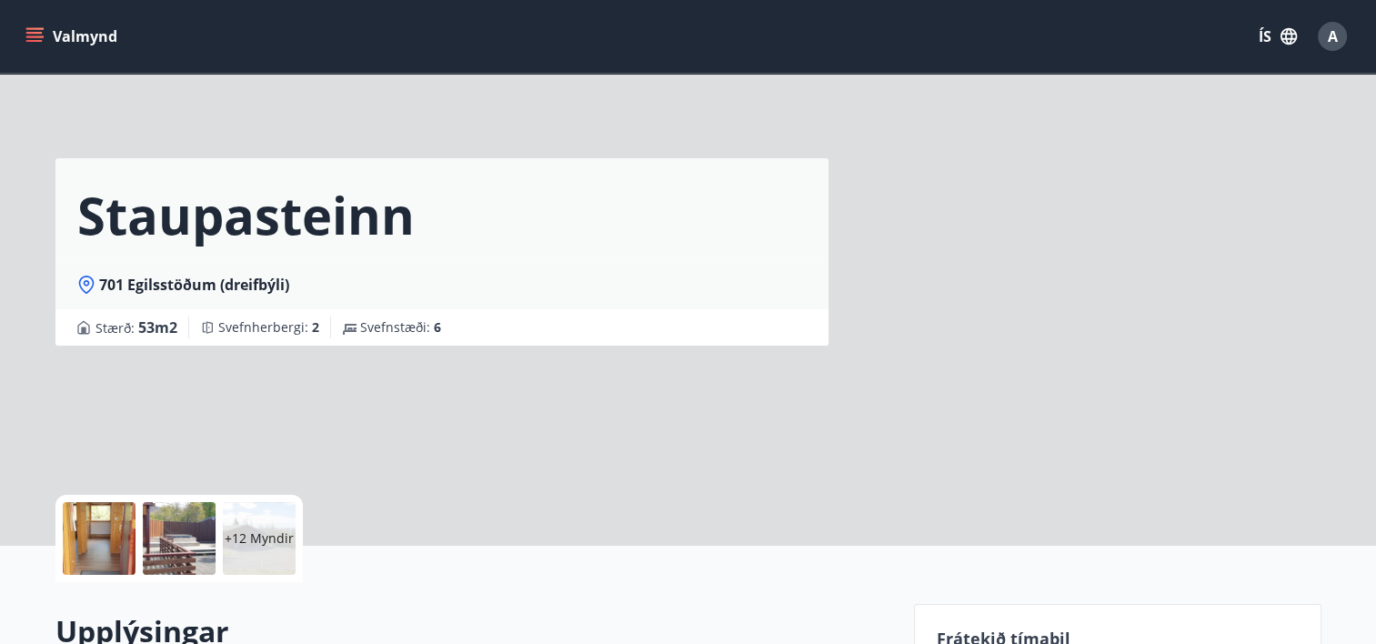
scroll to position [273, 0]
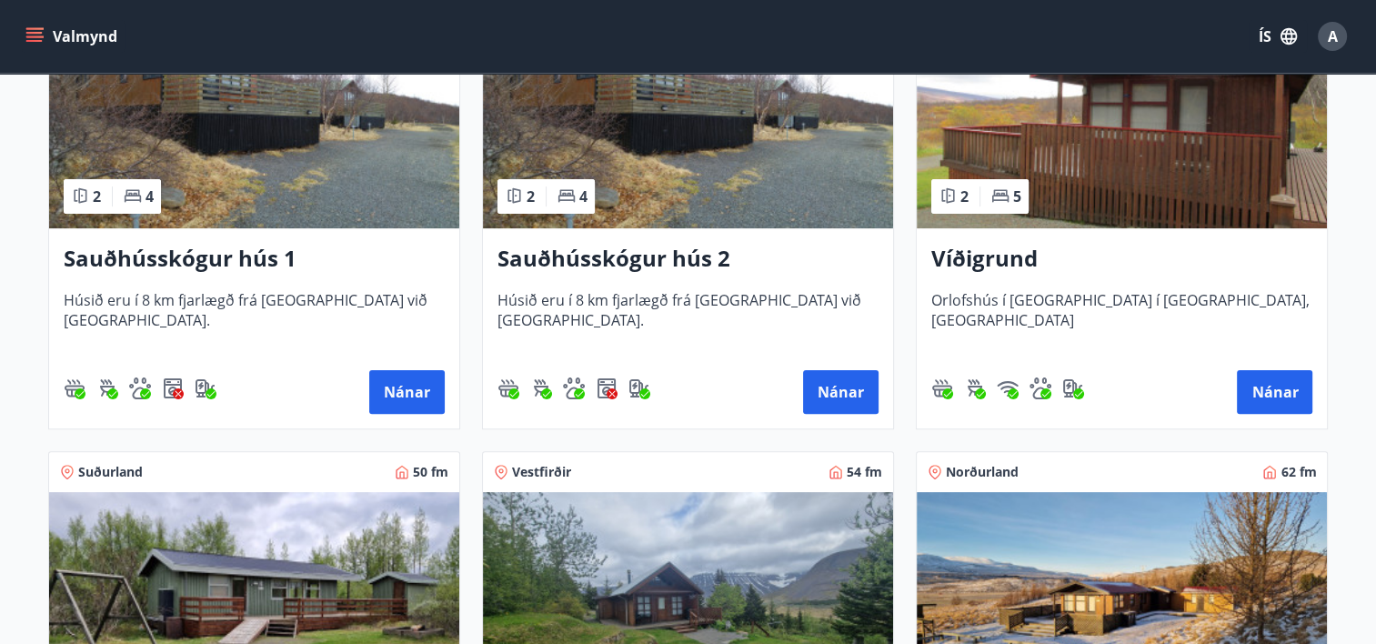
scroll to position [381, 0]
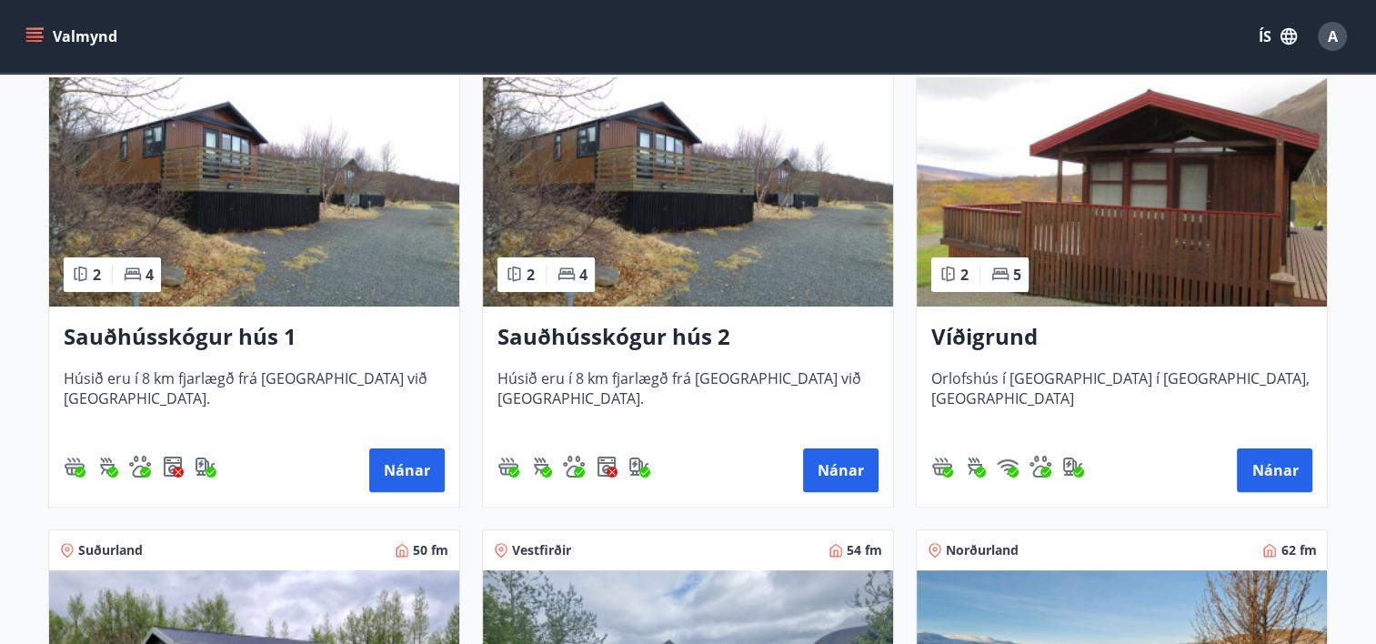
click at [1100, 175] on img at bounding box center [1122, 191] width 410 height 229
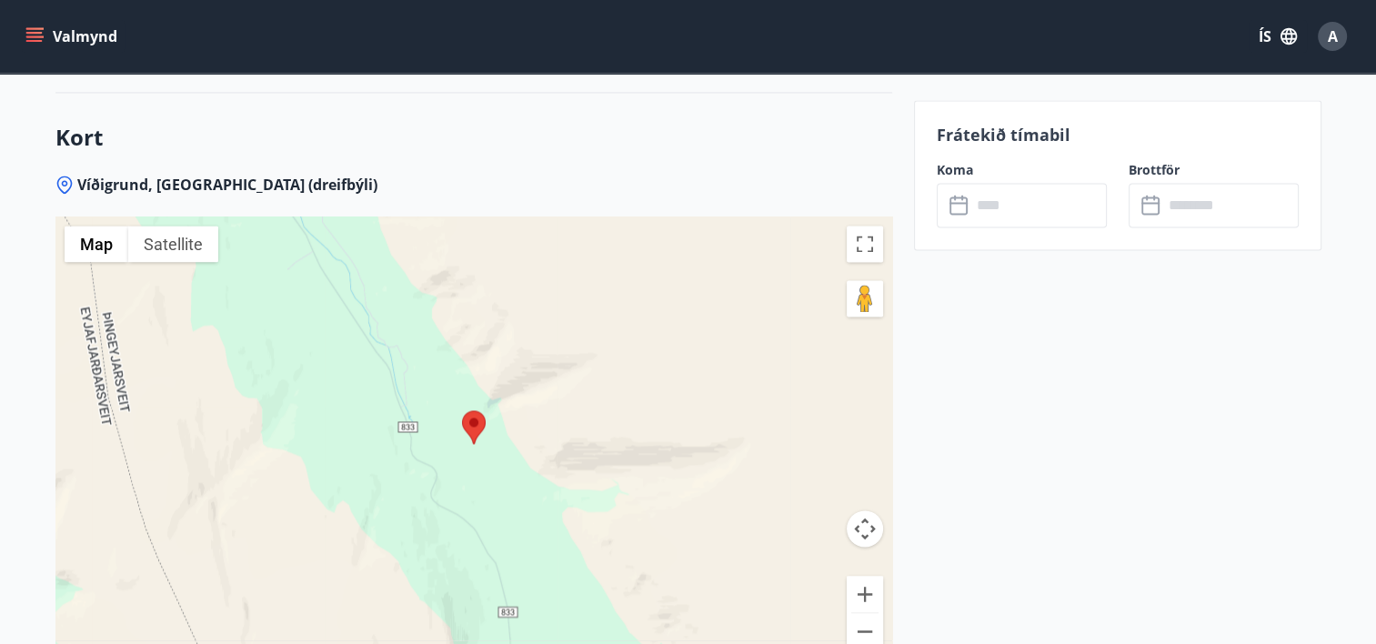
scroll to position [3092, 0]
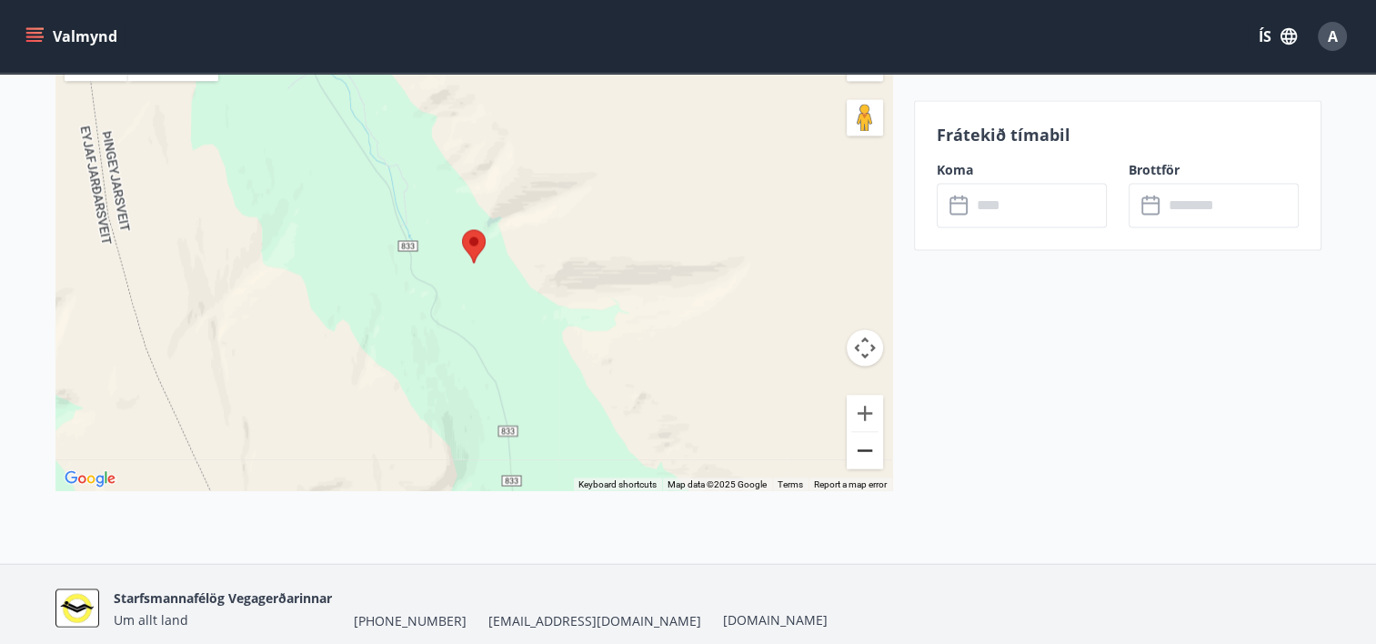
click at [865, 432] on button "Zoom out" at bounding box center [865, 450] width 36 height 36
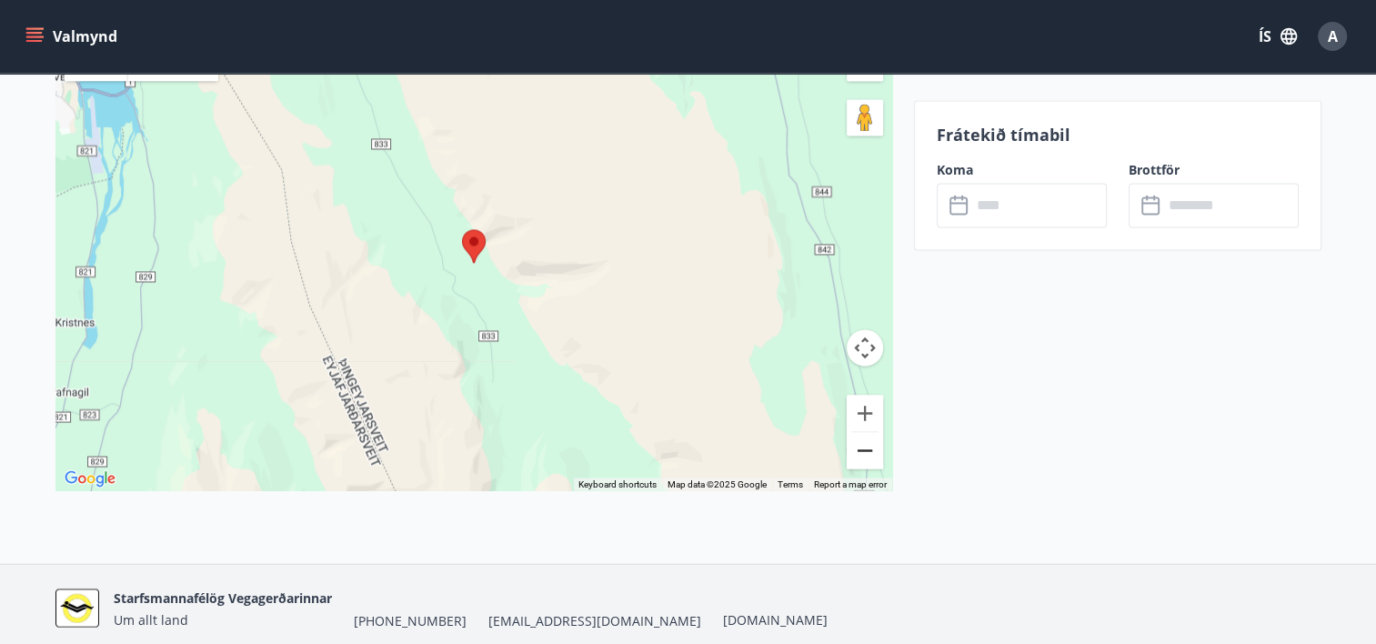
click at [866, 432] on button "Zoom out" at bounding box center [865, 450] width 36 height 36
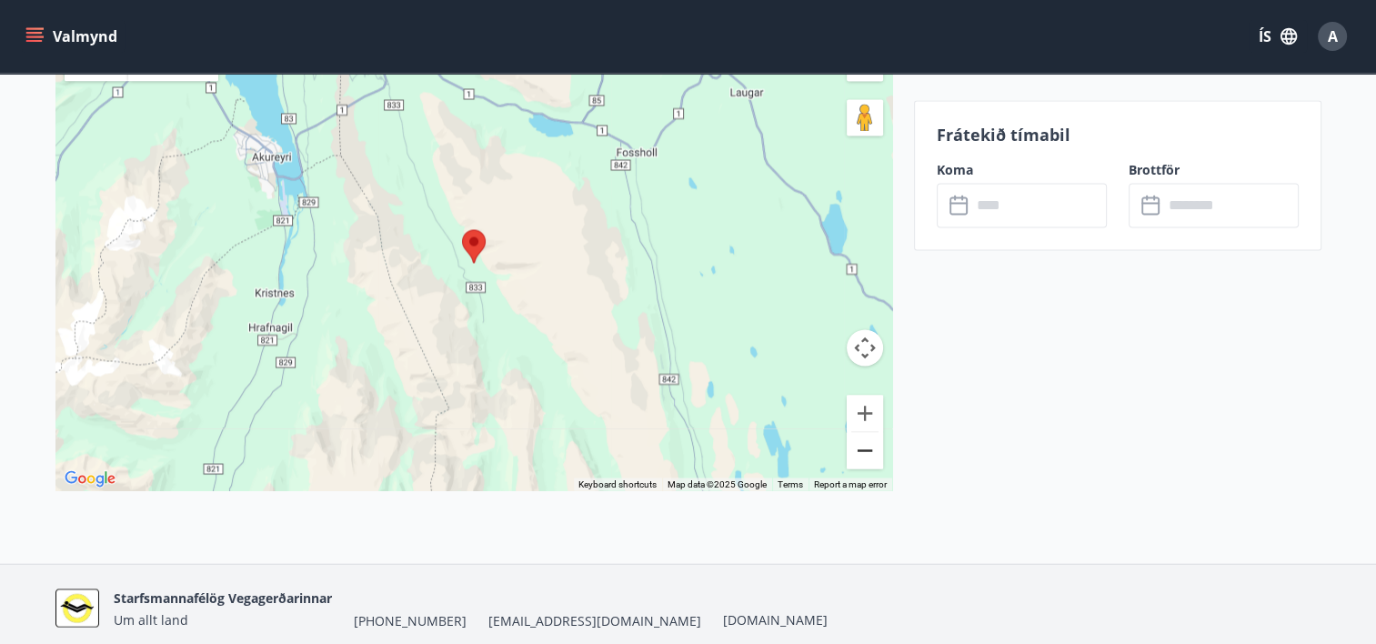
click at [866, 432] on button "Zoom out" at bounding box center [865, 450] width 36 height 36
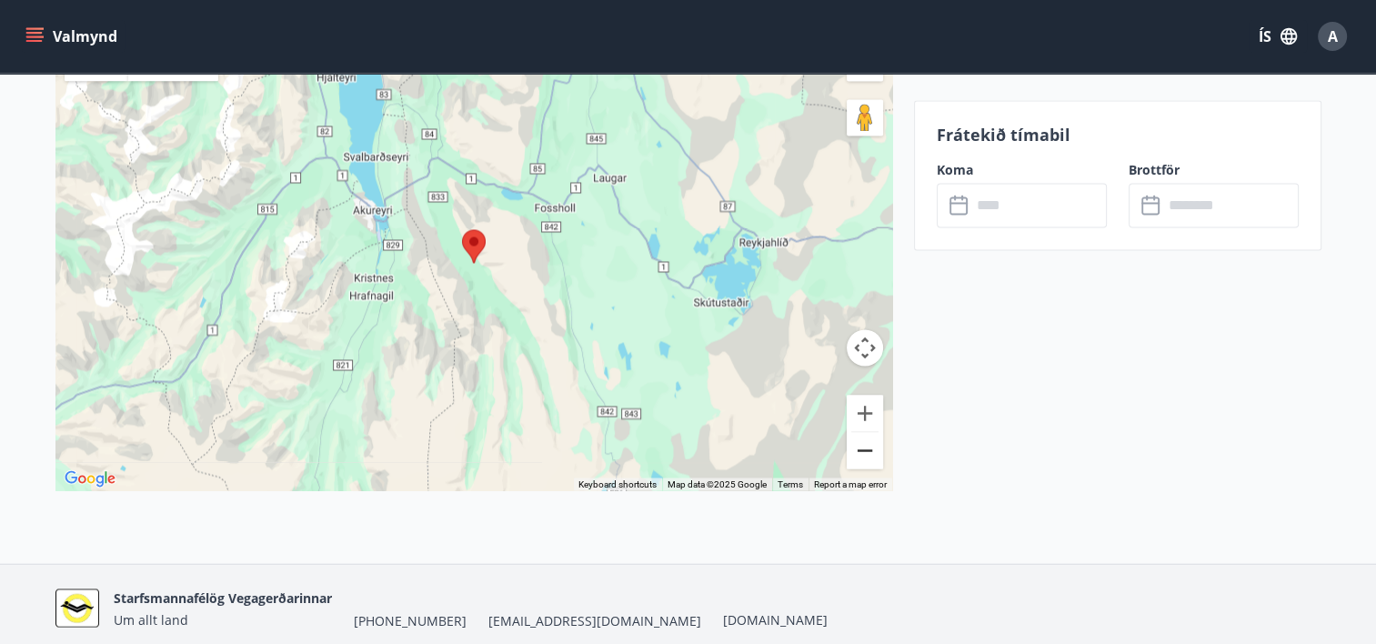
click at [866, 432] on button "Zoom out" at bounding box center [865, 450] width 36 height 36
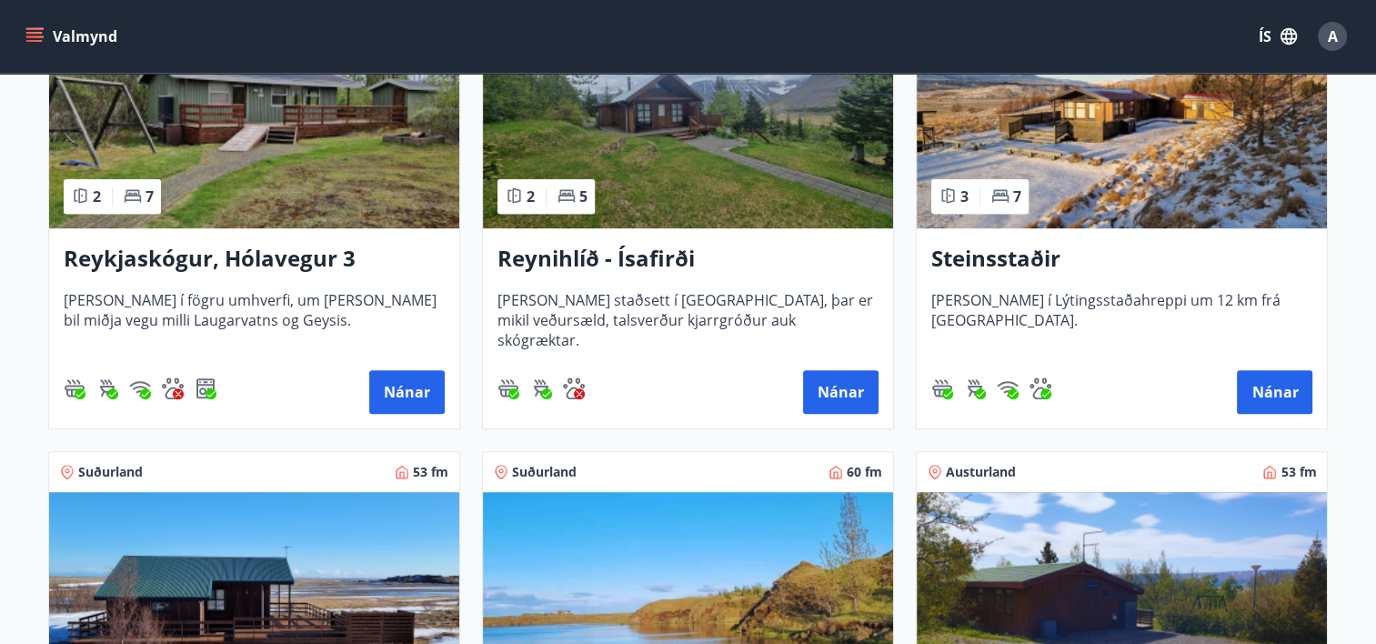
scroll to position [909, 0]
